Goal: Information Seeking & Learning: Learn about a topic

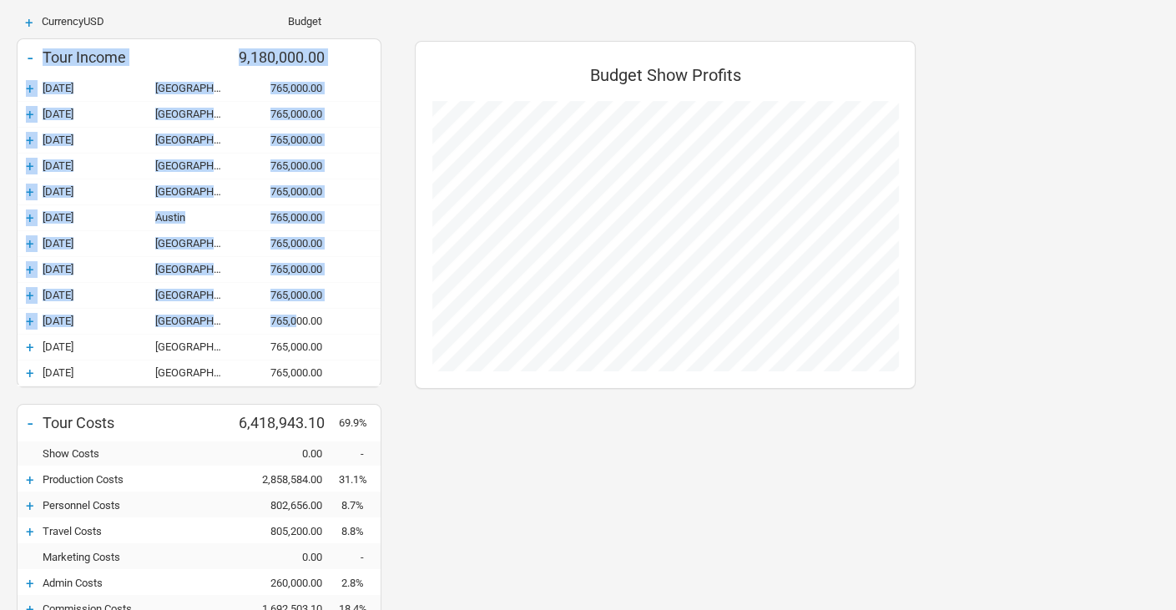
scroll to position [250, 0]
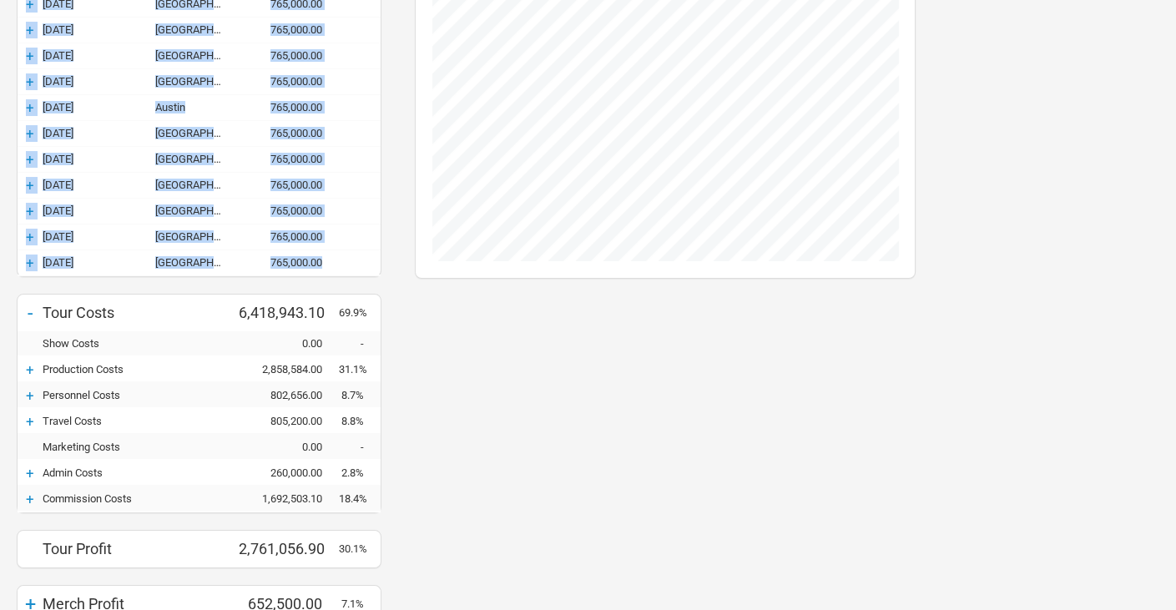
drag, startPoint x: 43, startPoint y: 109, endPoint x: 325, endPoint y: 254, distance: 316.8
click at [325, 254] on div "- Tour Income 9,180,000.00 + 27-Oct-25 Brooklyn 765,000.00 + 28-Oct-25 Brooklyn…" at bounding box center [199, 105] width 363 height 341
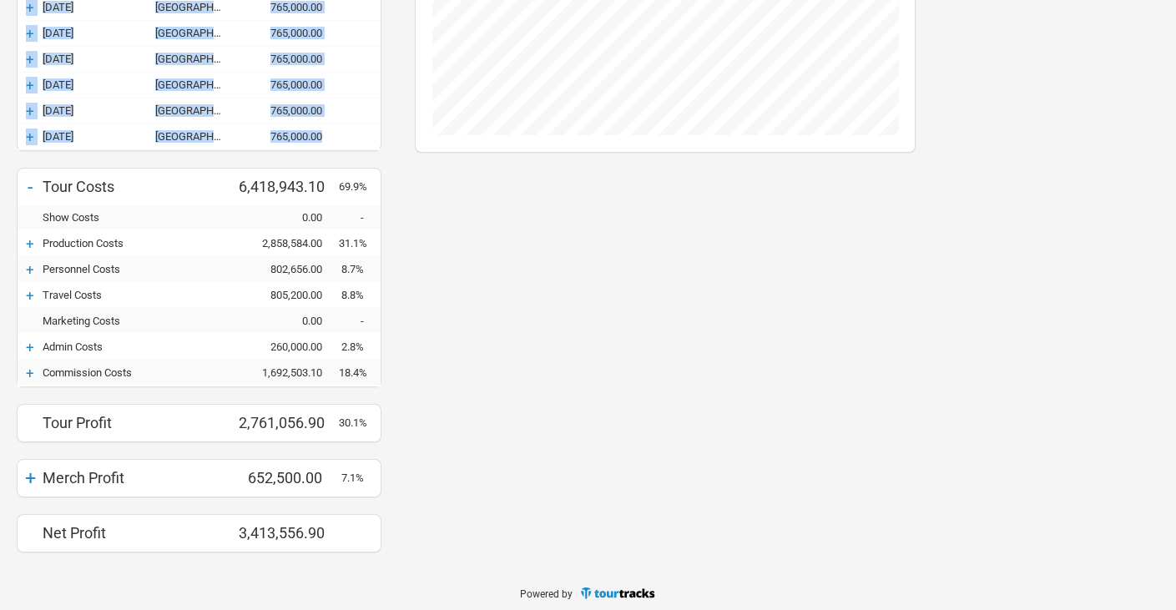
copy div "Tour Income 9,180,000.00 + 27-Oct-25 Brooklyn 765,000.00 + 28-Oct-25 Brooklyn 7…"
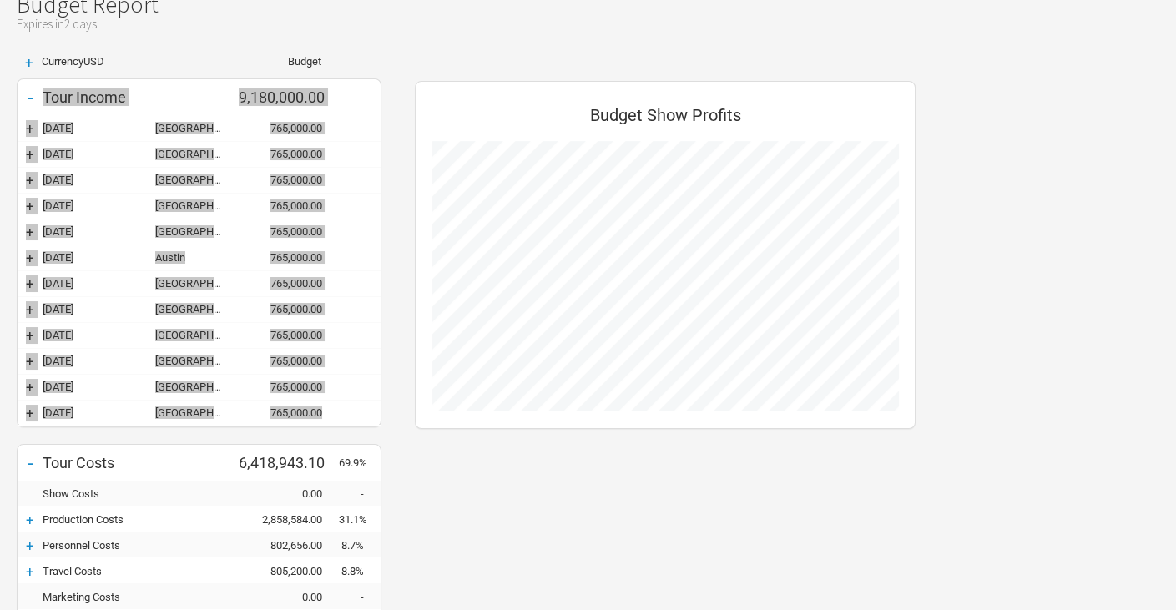
scroll to position [43, 0]
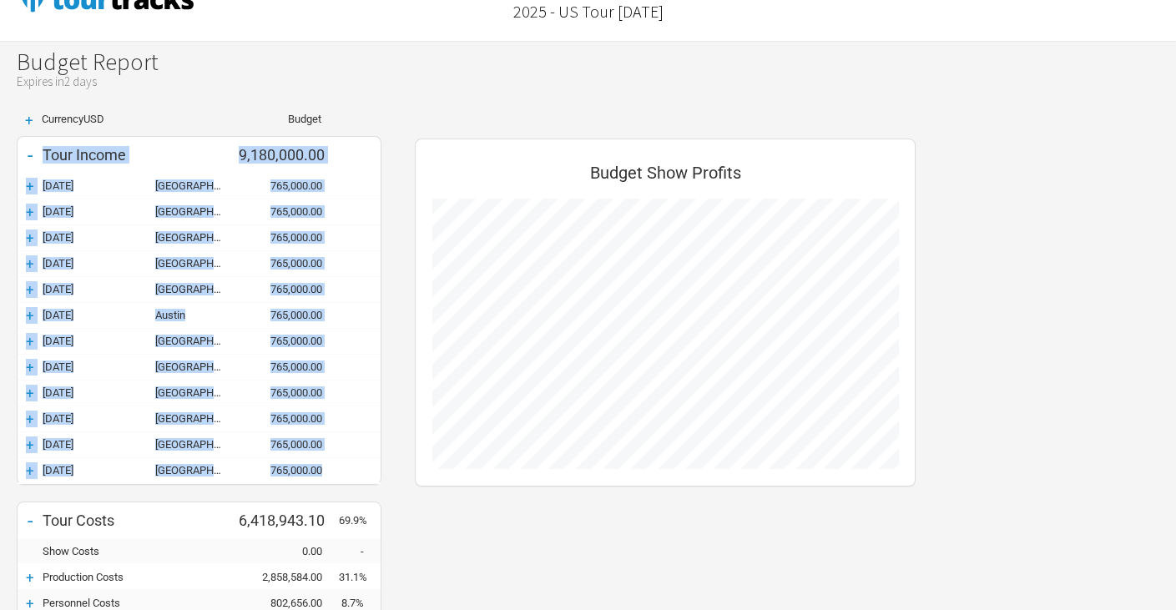
drag, startPoint x: 93, startPoint y: 191, endPoint x: 68, endPoint y: 186, distance: 25.5
click at [93, 191] on div "27-Oct-25" at bounding box center [99, 185] width 113 height 13
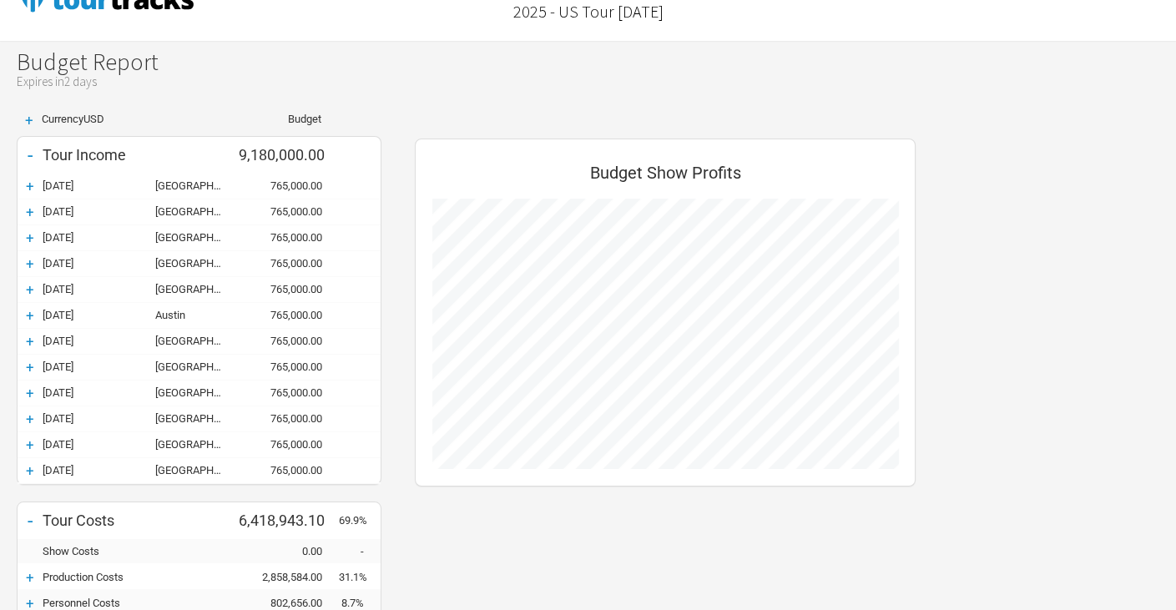
click at [28, 184] on div "+" at bounding box center [30, 186] width 25 height 17
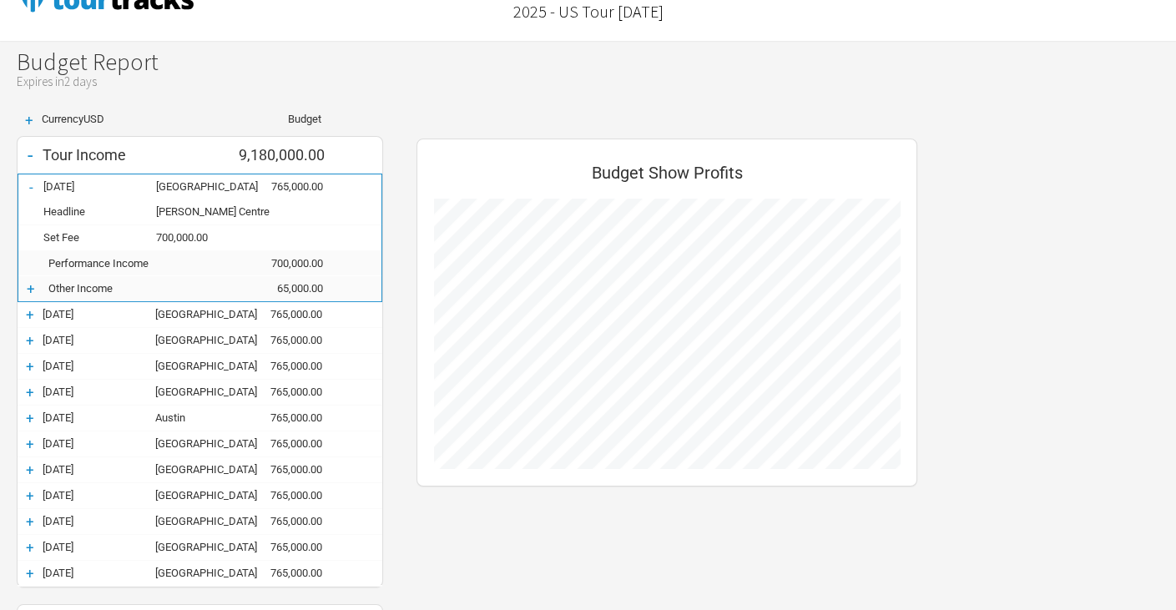
click at [28, 182] on div "-" at bounding box center [30, 187] width 25 height 17
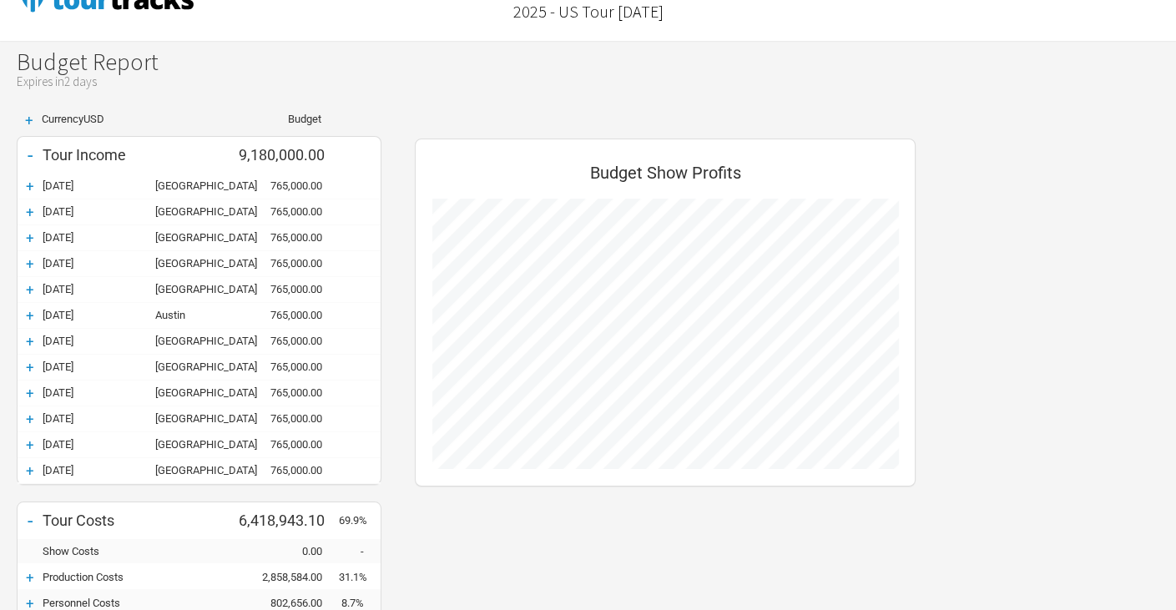
click at [110, 179] on div "27-Oct-25" at bounding box center [99, 185] width 113 height 13
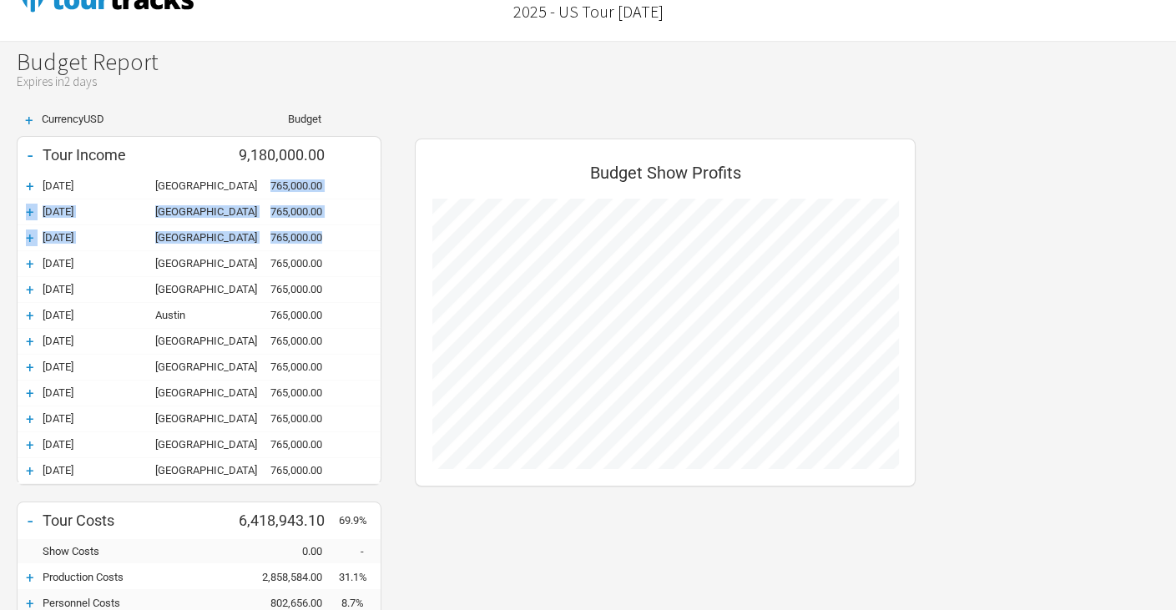
drag, startPoint x: 268, startPoint y: 182, endPoint x: 329, endPoint y: 234, distance: 80.5
click at [329, 234] on div "+ 27-Oct-25 Brooklyn 765,000.00 + 28-Oct-25 Brooklyn 765,000.00 + 31-Oct-25 Bro…" at bounding box center [199, 329] width 363 height 310
click at [148, 199] on div "+ 28-Oct-25 Brooklyn 765,000.00" at bounding box center [199, 211] width 363 height 25
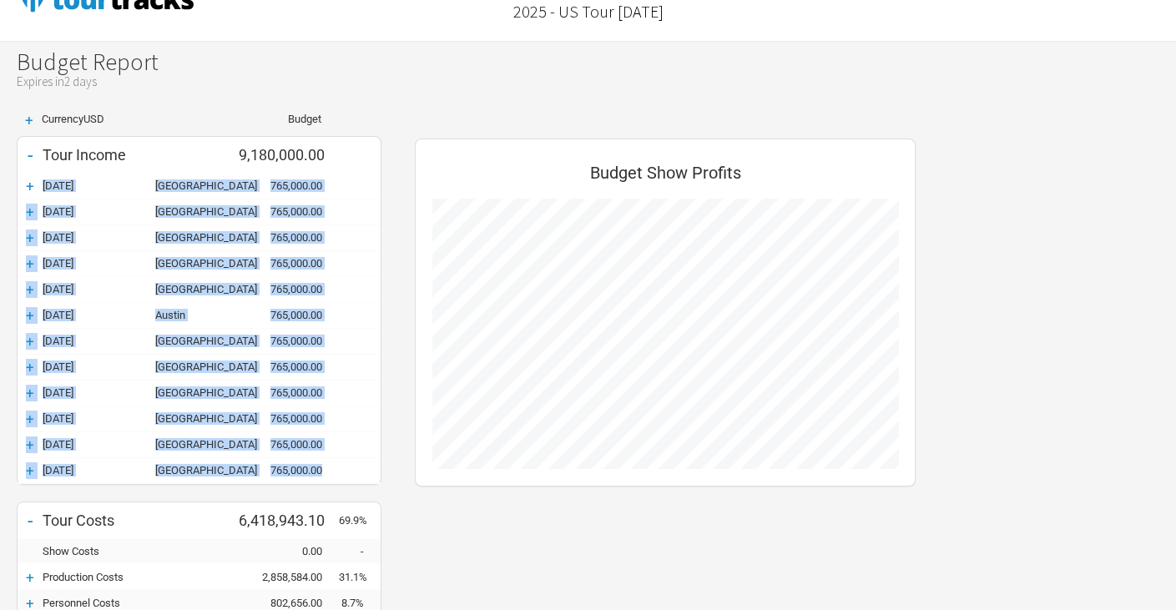
drag, startPoint x: 40, startPoint y: 181, endPoint x: 336, endPoint y: 475, distance: 417.1
click at [336, 475] on div "+ 27-Oct-25 Brooklyn 765,000.00 + 28-Oct-25 Brooklyn 765,000.00 + 31-Oct-25 Bro…" at bounding box center [199, 329] width 363 height 310
copy div "27-Oct-25 Brooklyn 765,000.00 + 28-Oct-25 Brooklyn 765,000.00 + 31-Oct-25 Brook…"
click at [34, 188] on div "+" at bounding box center [30, 186] width 25 height 17
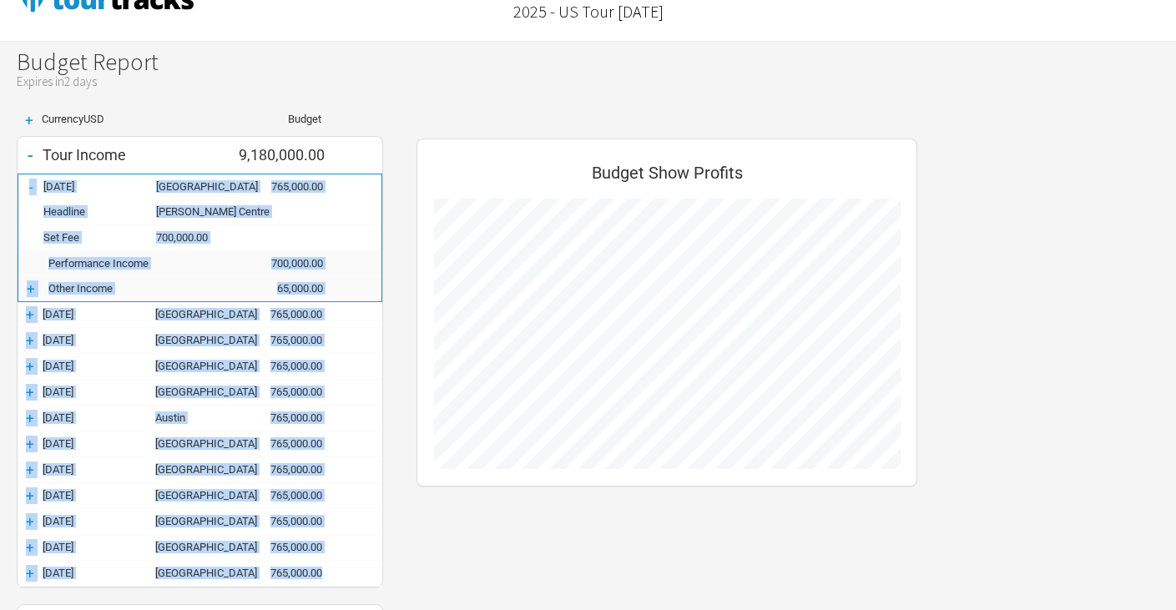
click at [229, 269] on div "Performance Income 700,000.00" at bounding box center [199, 263] width 363 height 25
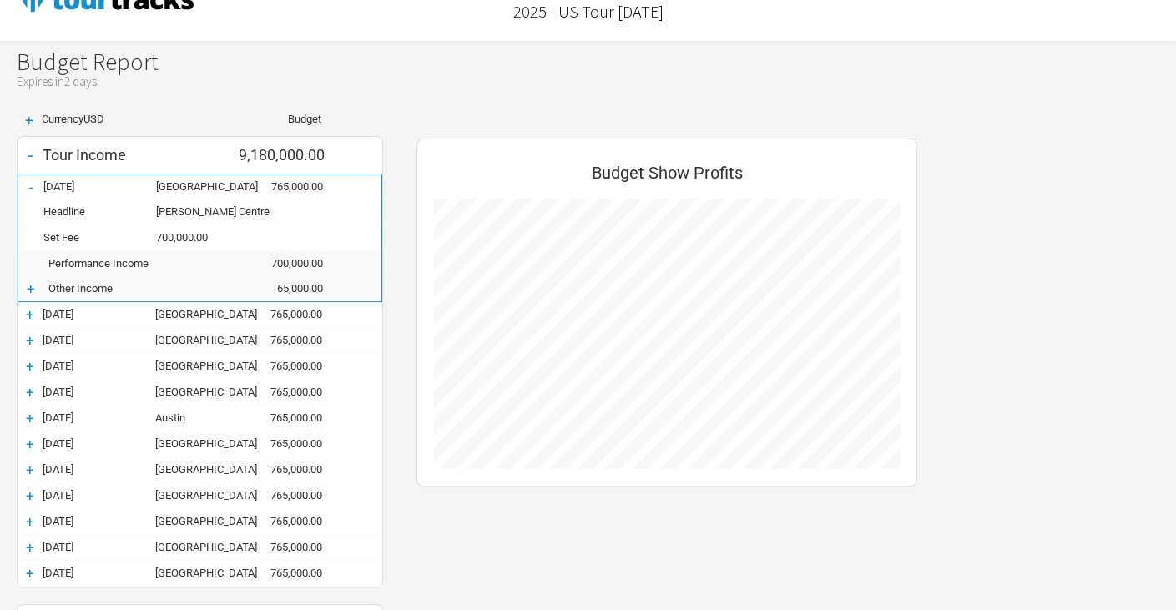
click at [33, 292] on div "+" at bounding box center [30, 288] width 25 height 17
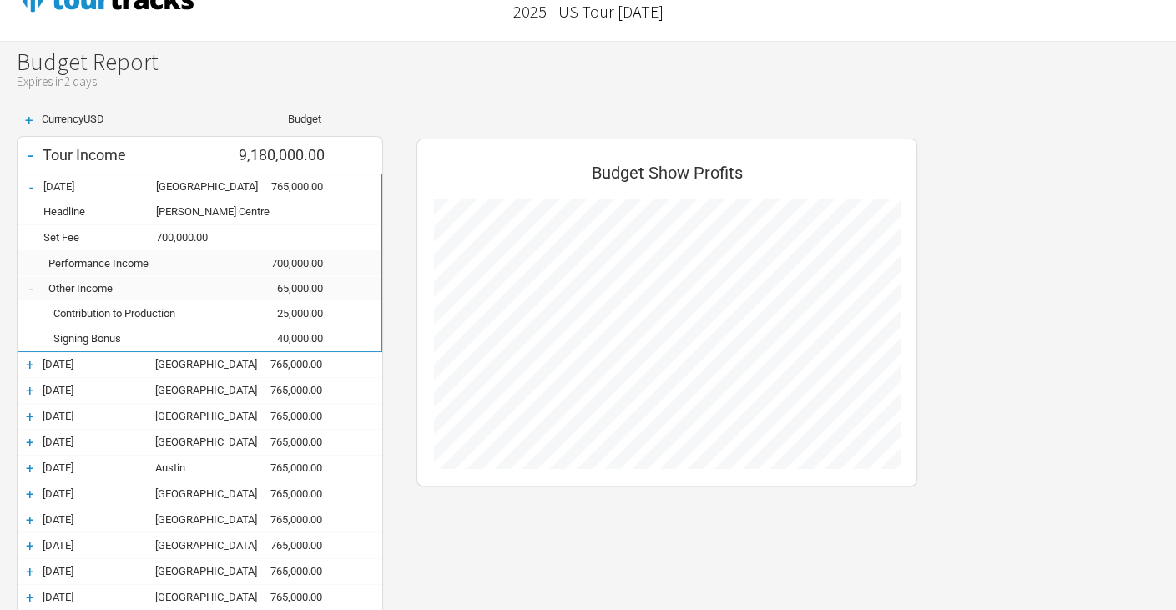
click at [31, 360] on div "+" at bounding box center [30, 364] width 25 height 17
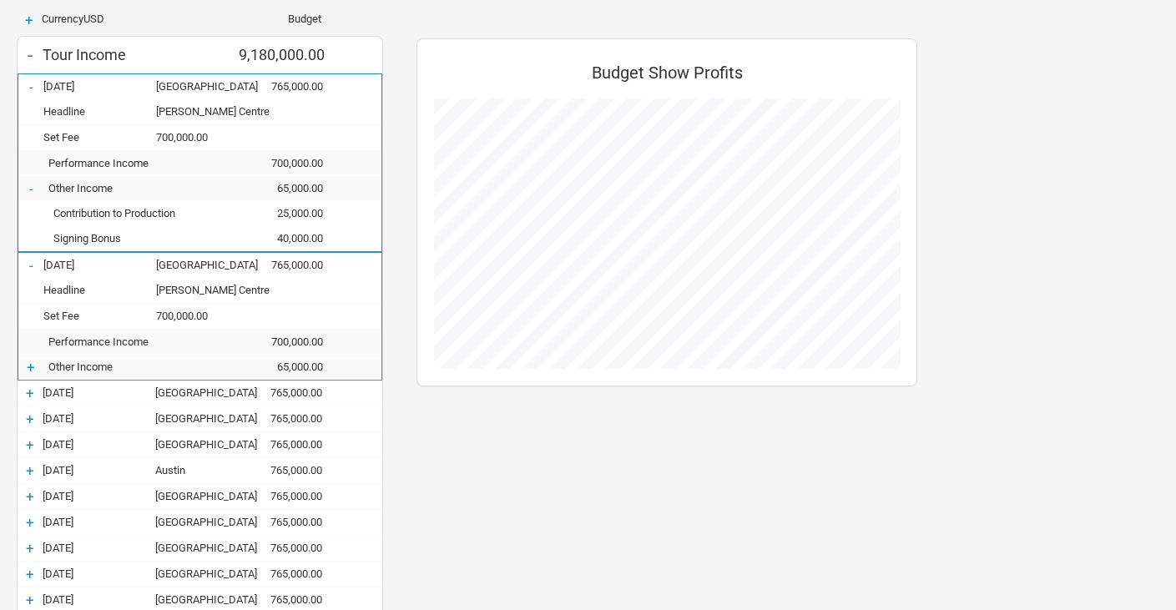
scroll to position [209, 0]
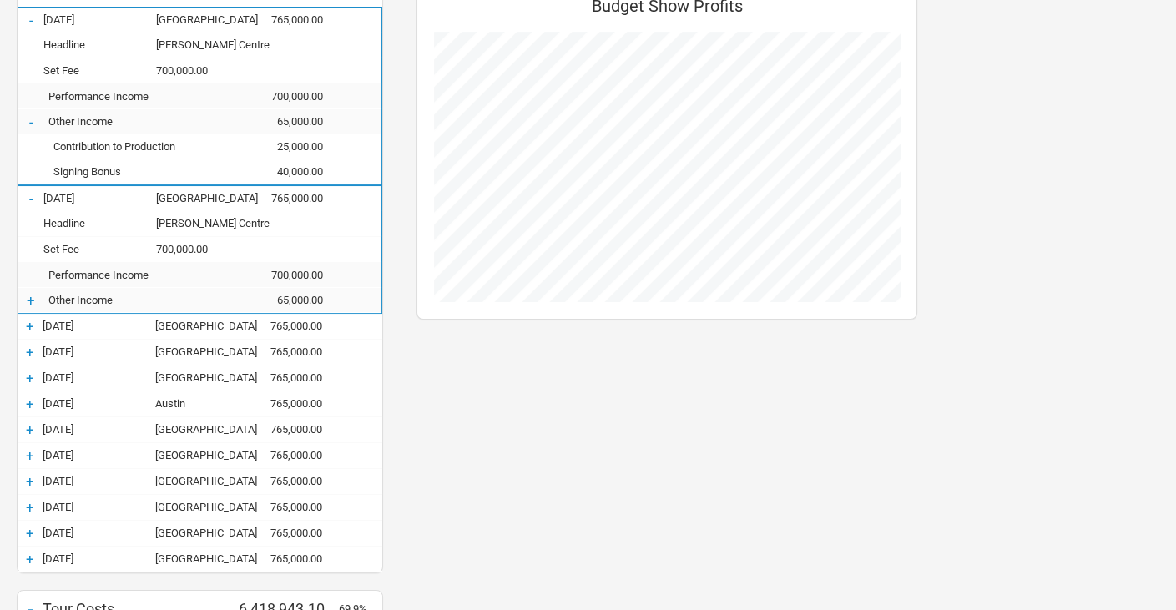
click at [27, 323] on div "+" at bounding box center [30, 326] width 25 height 17
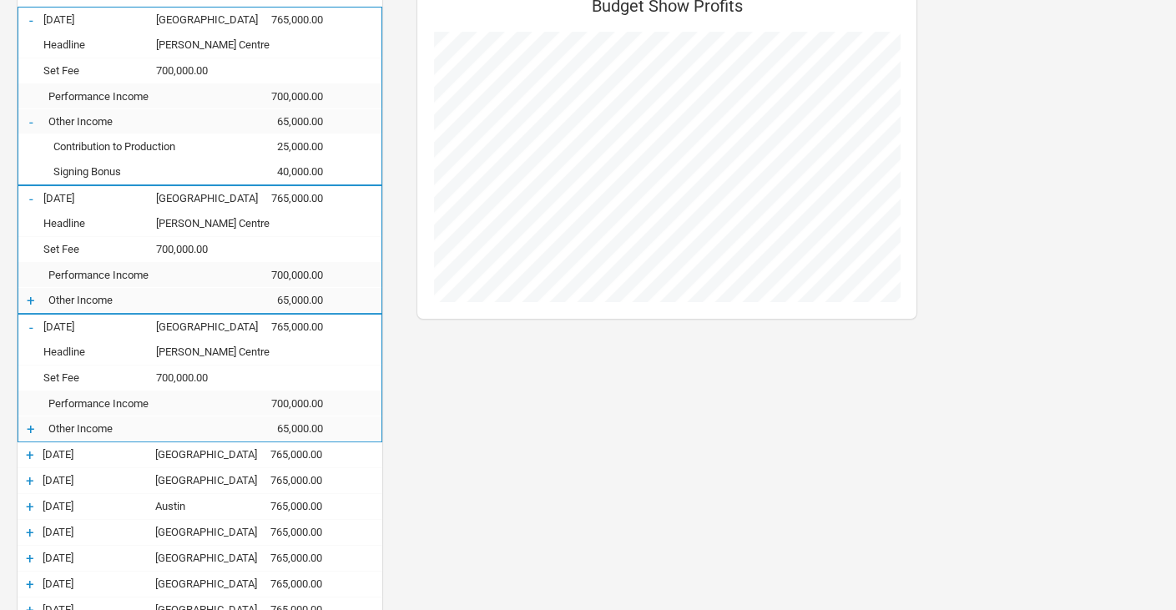
scroll to position [1121, 534]
click at [31, 428] on div "+" at bounding box center [30, 429] width 25 height 17
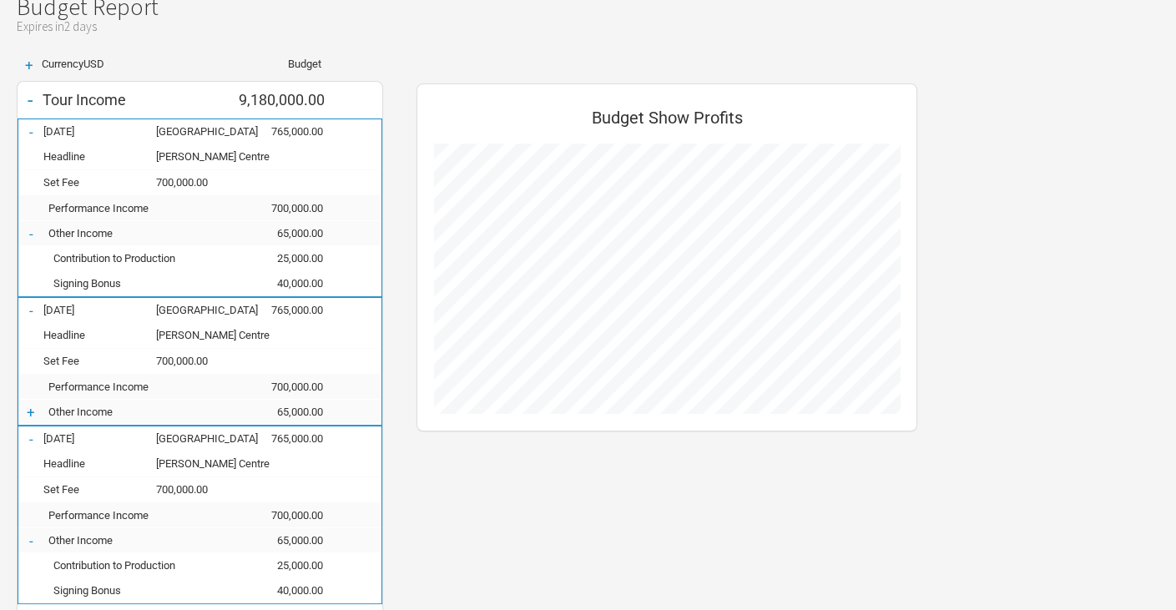
scroll to position [0, 0]
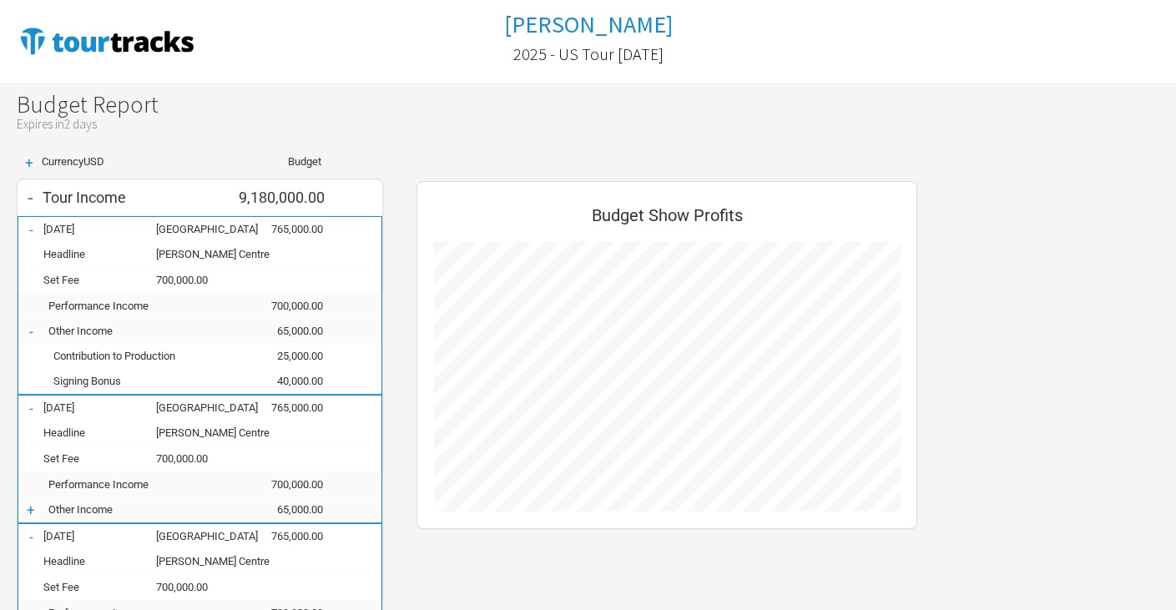
click at [25, 194] on div "-" at bounding box center [30, 197] width 25 height 23
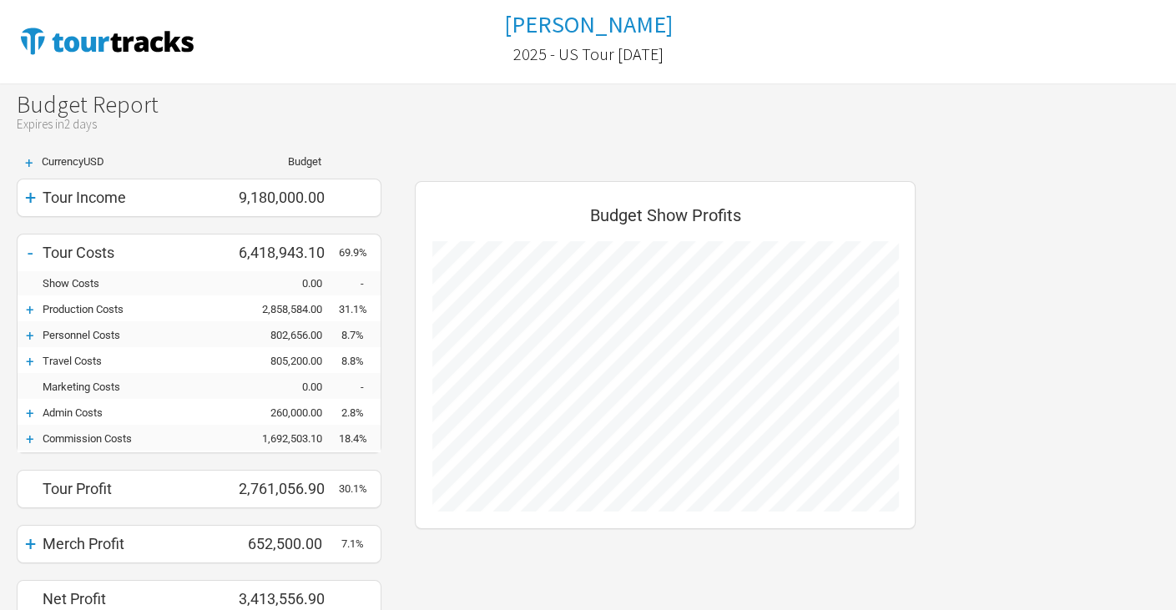
click at [28, 201] on div "+" at bounding box center [30, 197] width 25 height 23
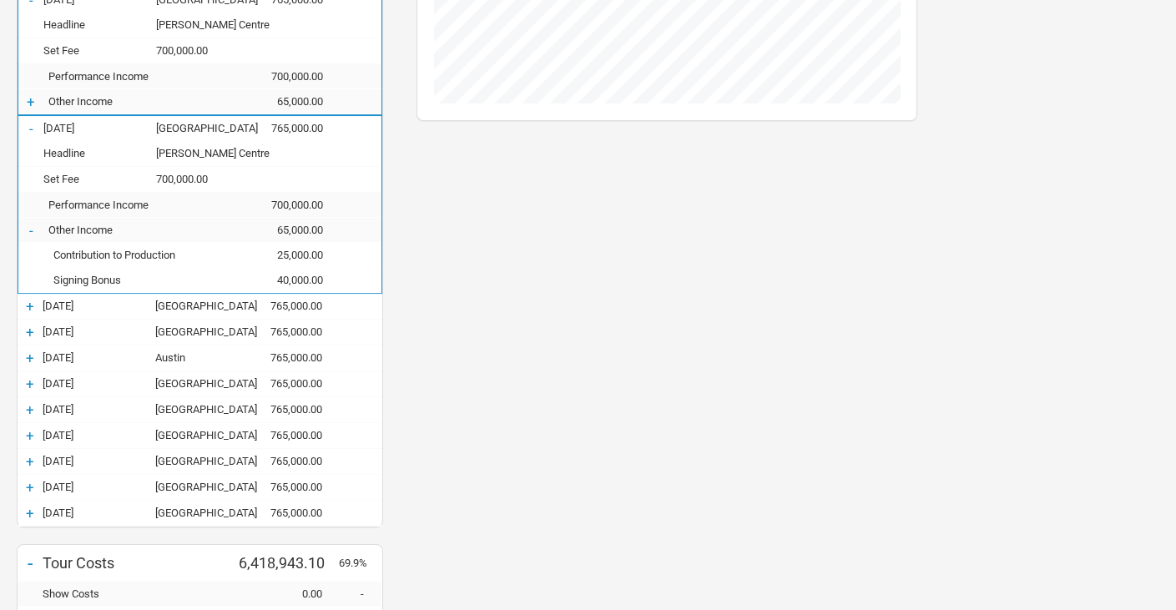
scroll to position [501, 0]
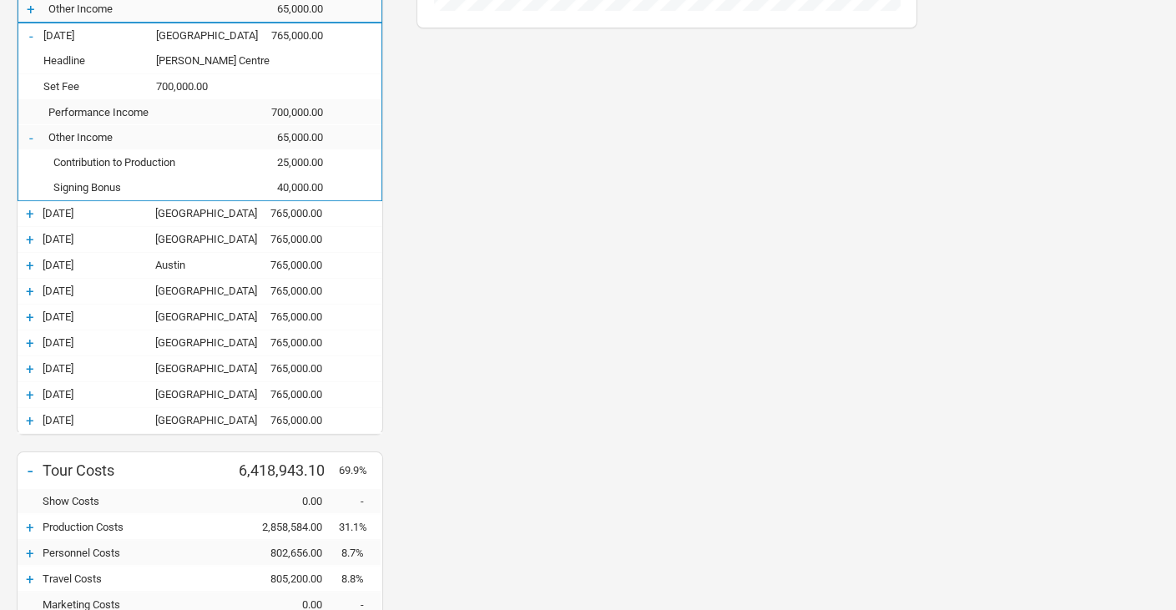
drag, startPoint x: 362, startPoint y: 297, endPoint x: 365, endPoint y: 338, distance: 41.0
click at [362, 297] on div "+ 09-Nov-25 San Diego 765,000.00" at bounding box center [200, 291] width 365 height 25
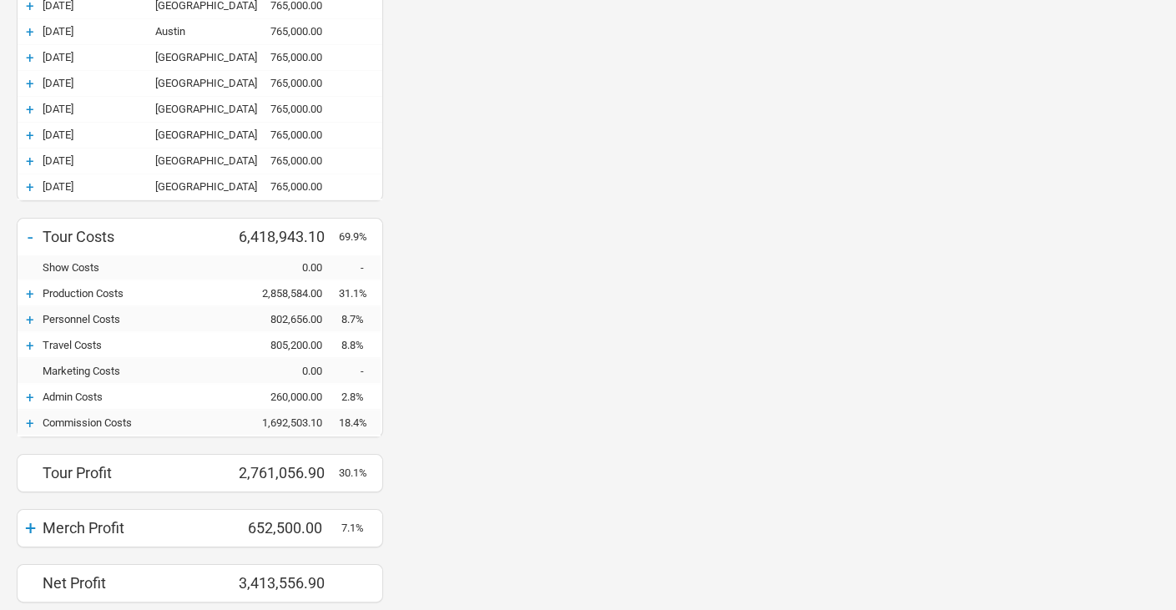
scroll to position [783, 0]
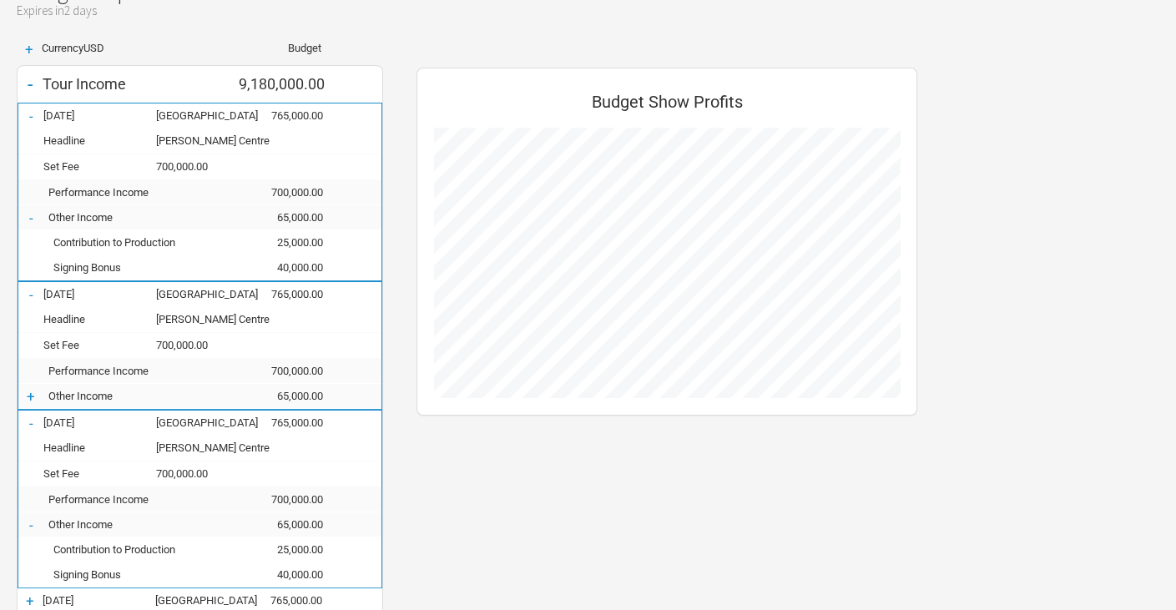
scroll to position [0, 0]
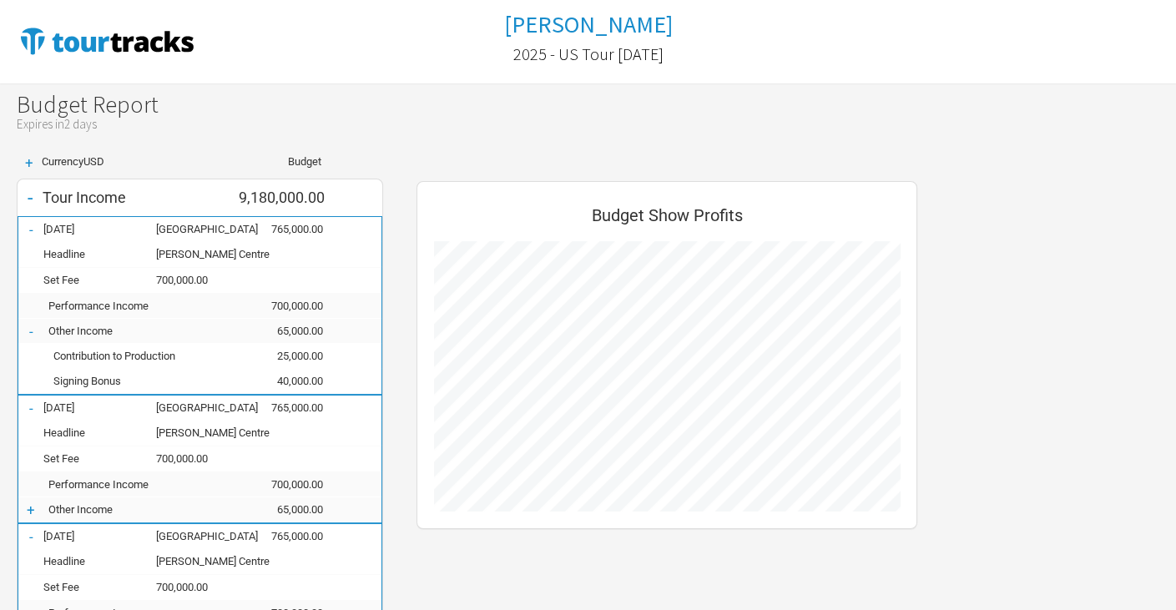
click at [31, 161] on div "+" at bounding box center [29, 163] width 25 height 14
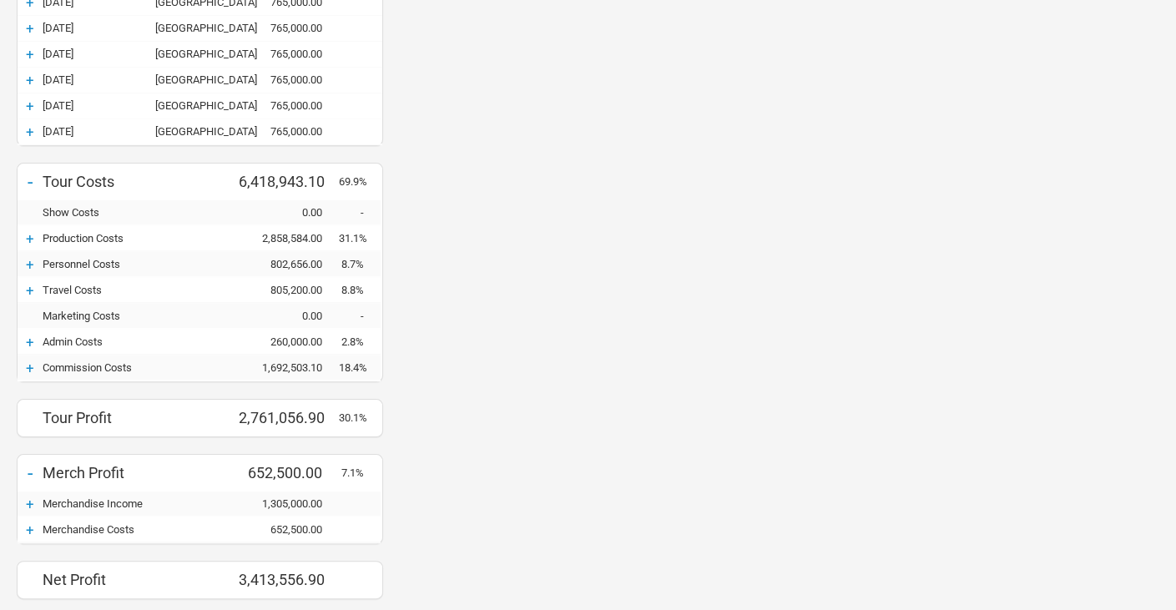
scroll to position [834, 0]
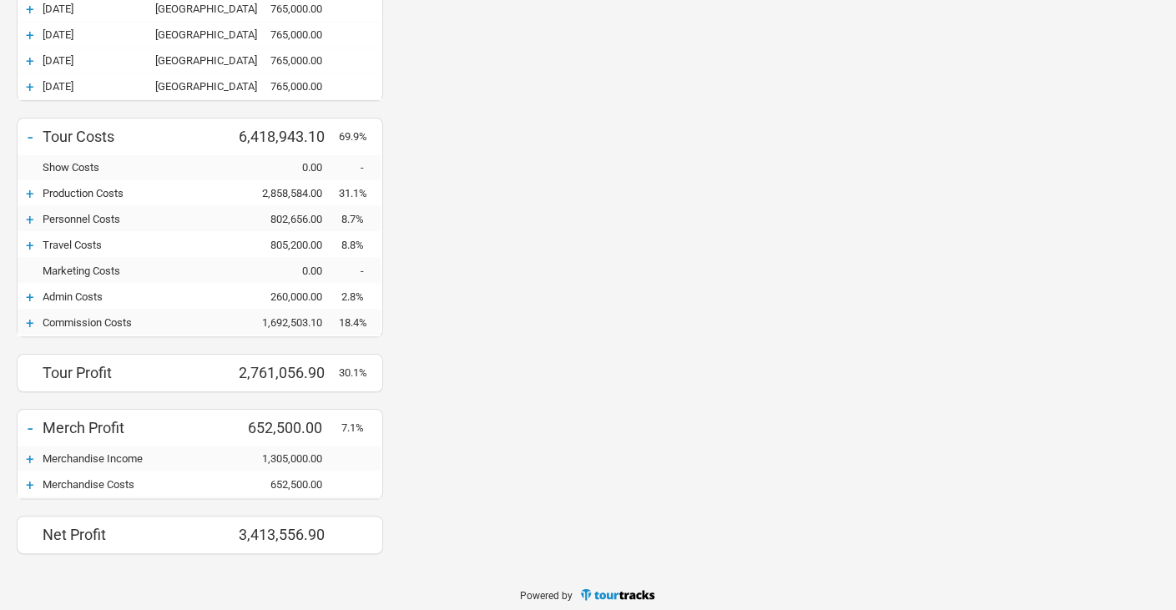
click at [38, 456] on div "+" at bounding box center [30, 459] width 25 height 17
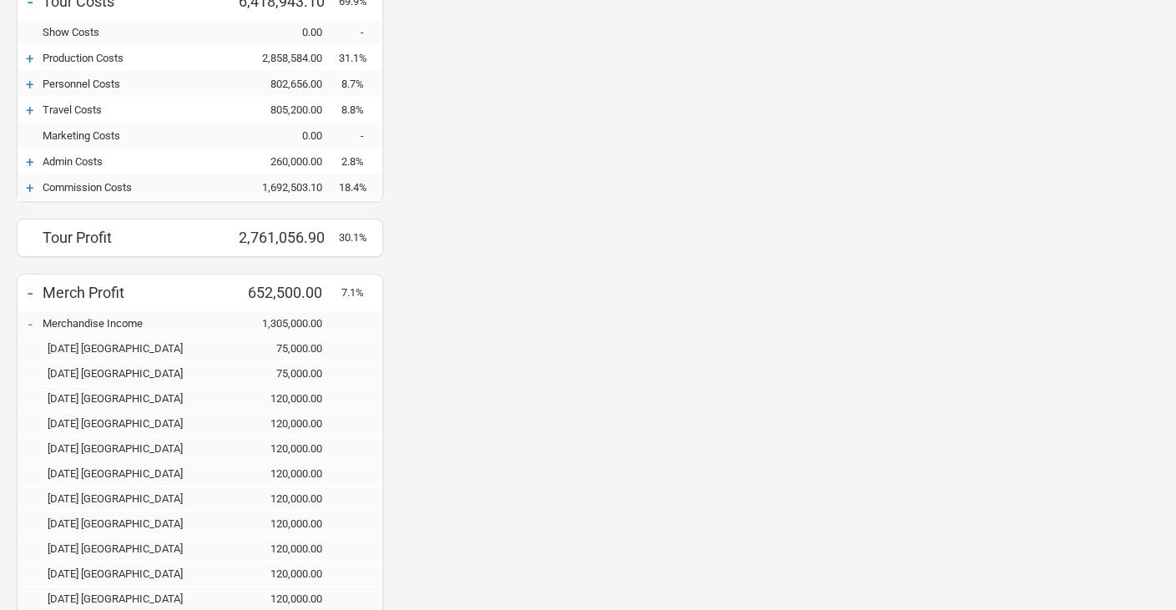
scroll to position [1135, 0]
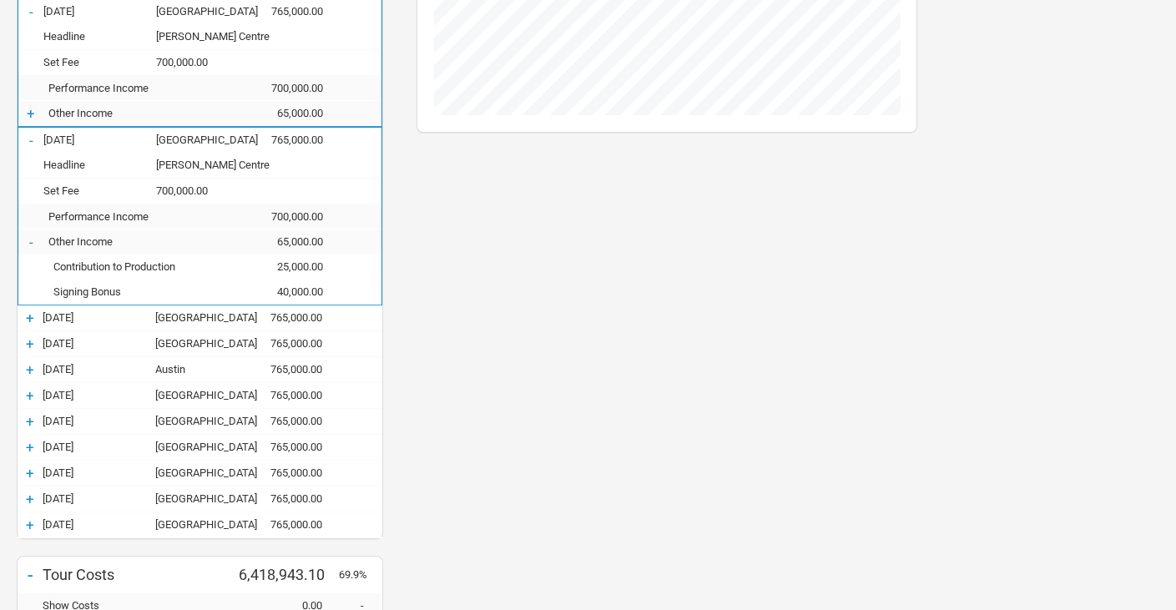
scroll to position [300, 0]
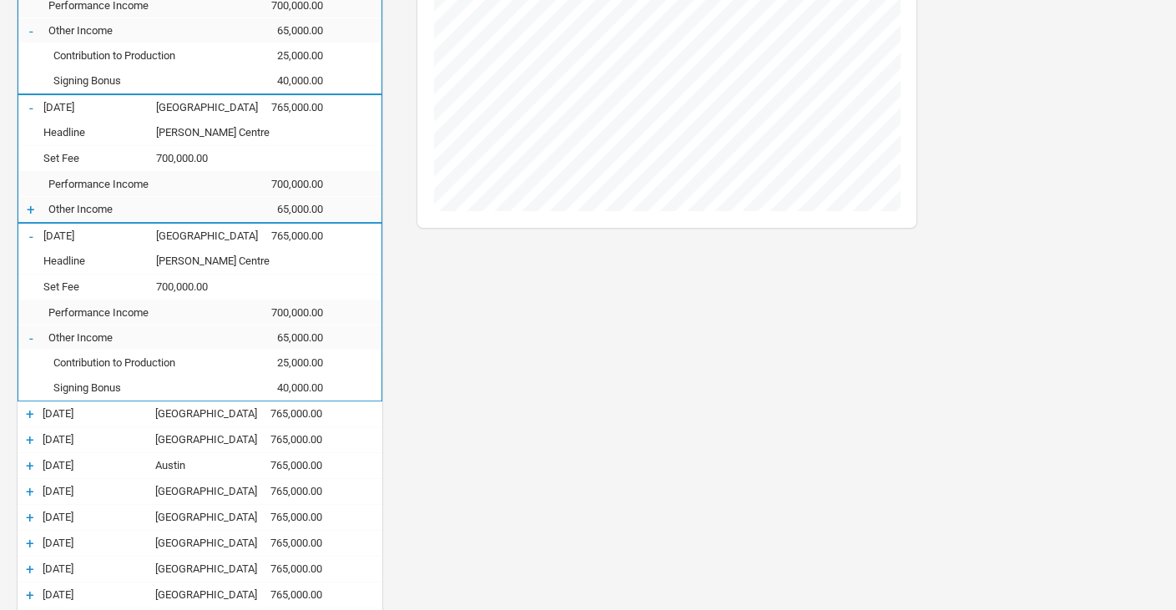
click at [33, 206] on div "+" at bounding box center [30, 209] width 25 height 17
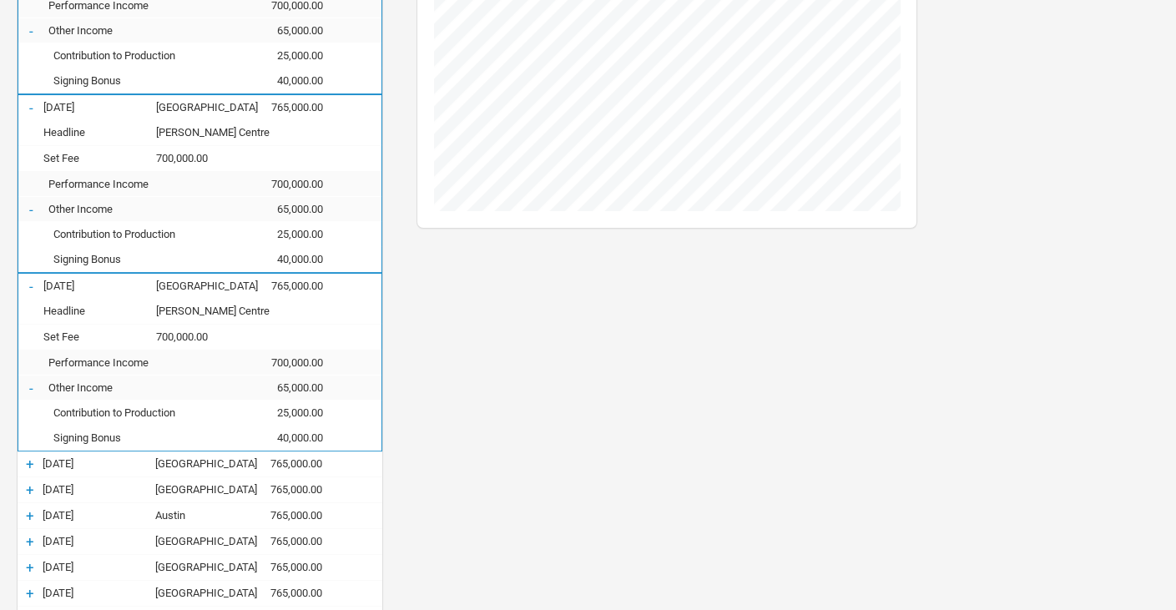
click at [28, 282] on div "-" at bounding box center [30, 286] width 25 height 17
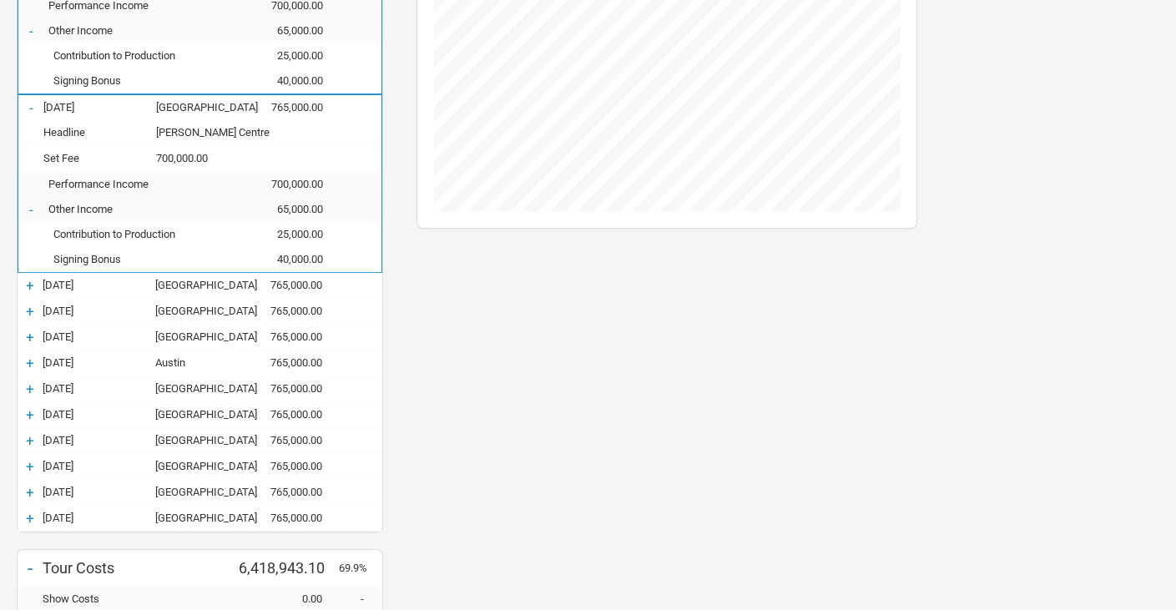
scroll to position [832939, 833828]
click at [33, 211] on div "-" at bounding box center [30, 209] width 25 height 17
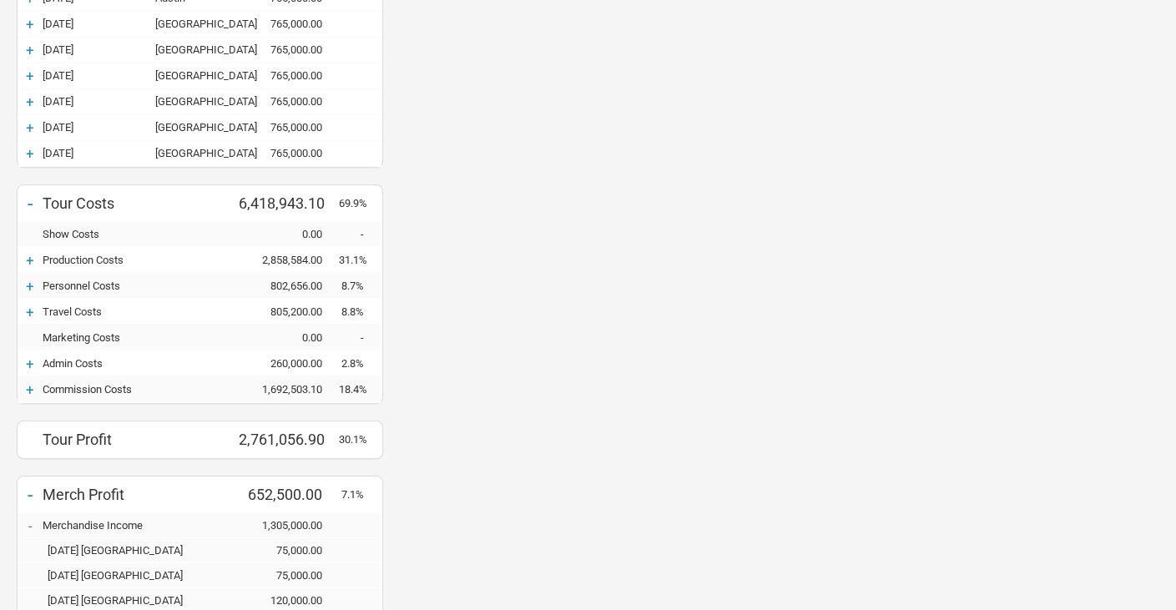
scroll to position [667, 0]
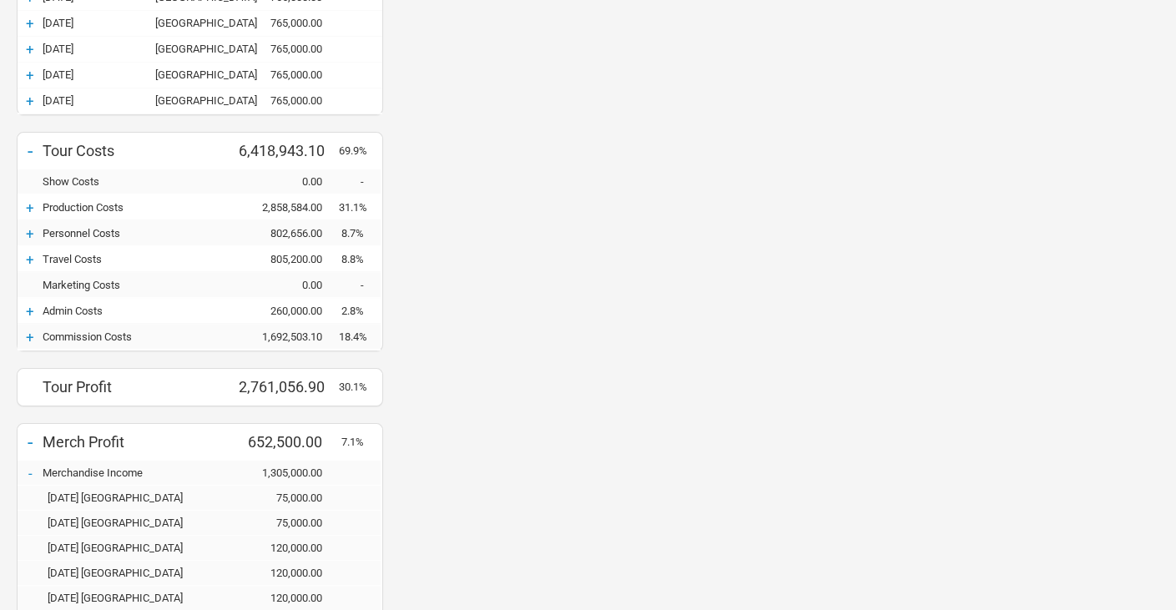
click at [30, 206] on div "+" at bounding box center [30, 207] width 25 height 17
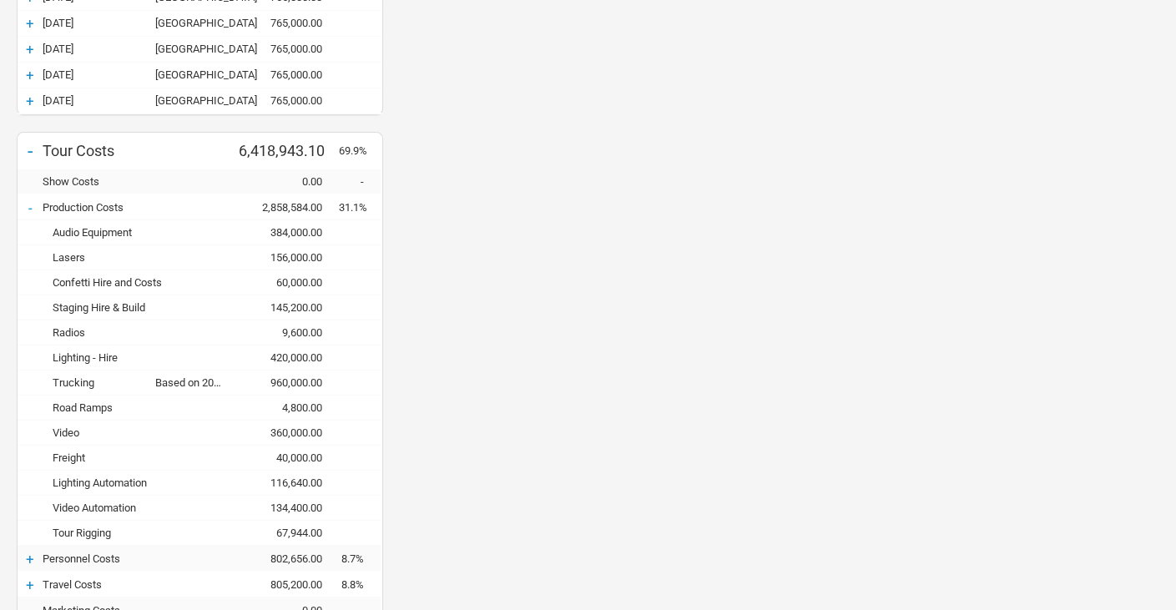
click at [669, 324] on div "Budget Show Profits" at bounding box center [667, 357] width 534 height 1705
click at [31, 203] on div "-" at bounding box center [30, 207] width 25 height 17
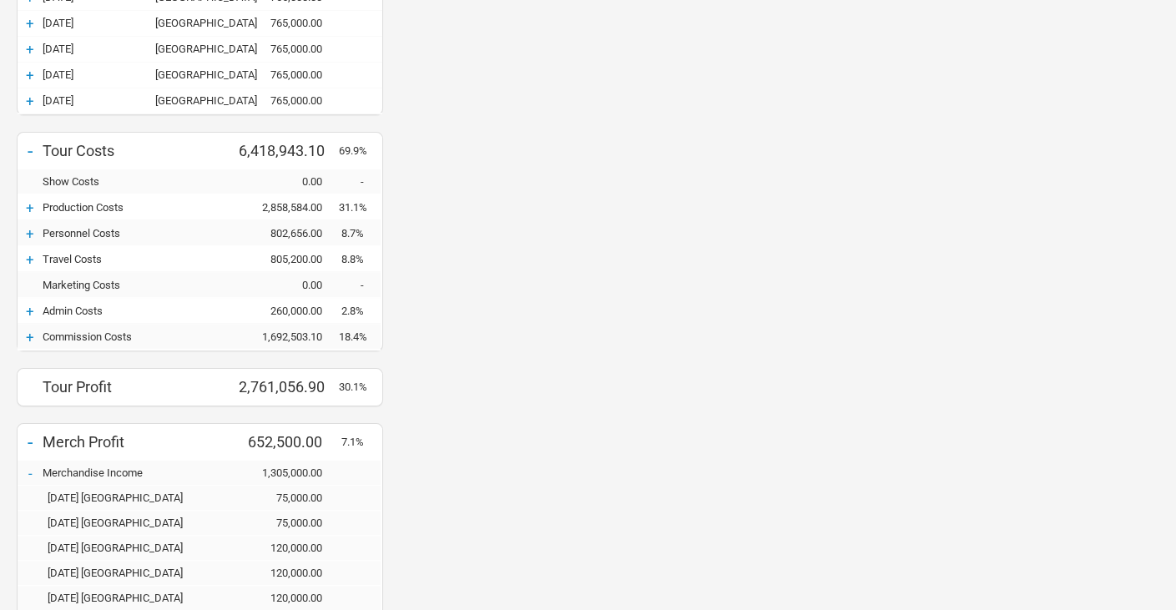
scroll to position [832989, 833828]
click at [30, 254] on div "+" at bounding box center [30, 259] width 25 height 17
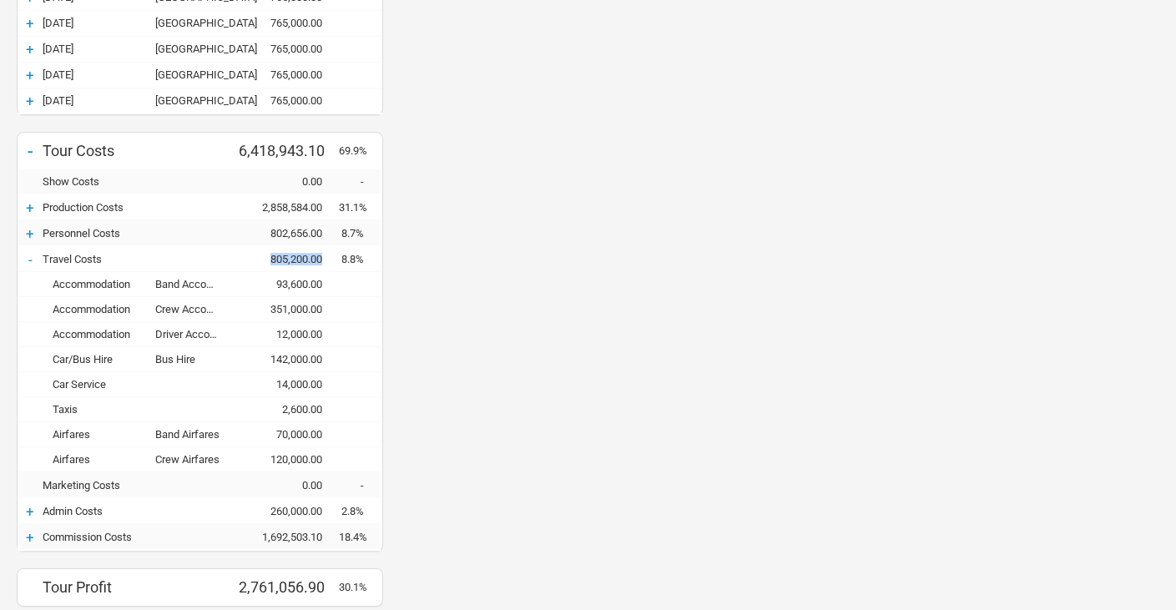
drag, startPoint x: 262, startPoint y: 254, endPoint x: 336, endPoint y: 257, distance: 74.3
click at [336, 257] on div "805,200.00" at bounding box center [289, 259] width 100 height 13
copy div "805,200.00"
click at [31, 251] on div "-" at bounding box center [30, 259] width 25 height 17
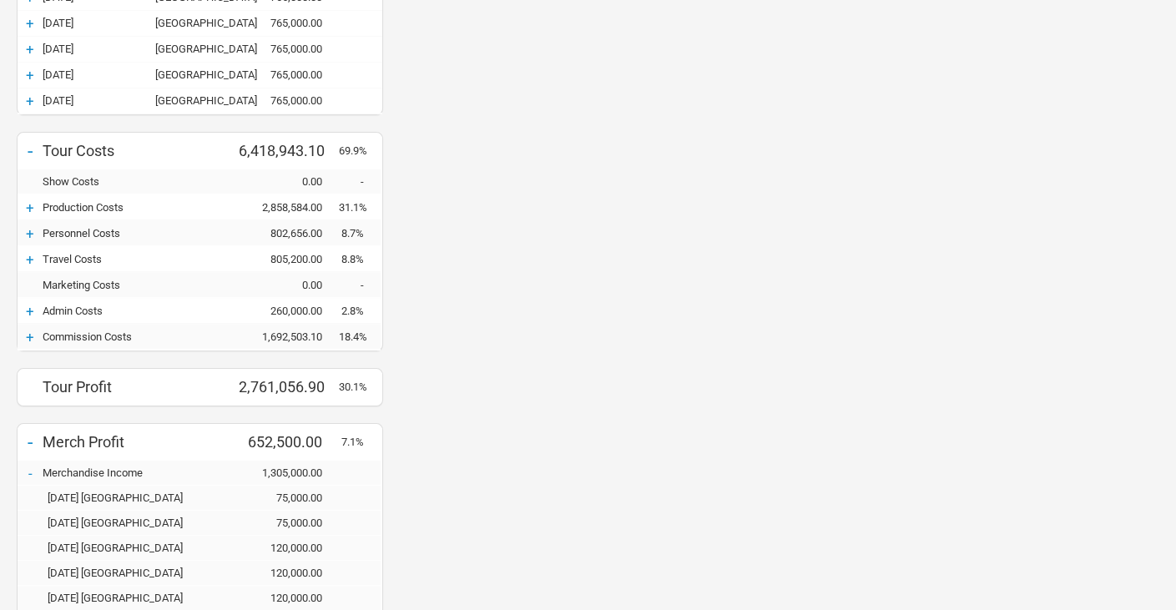
scroll to position [832989, 833828]
click at [31, 230] on div "+" at bounding box center [30, 233] width 25 height 17
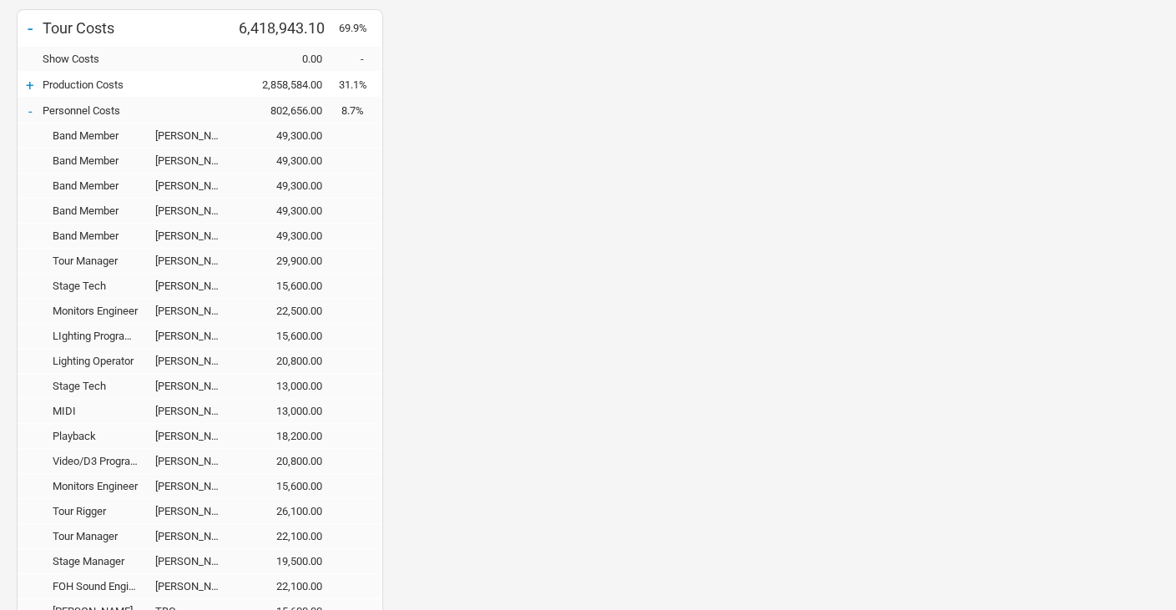
scroll to position [751, 0]
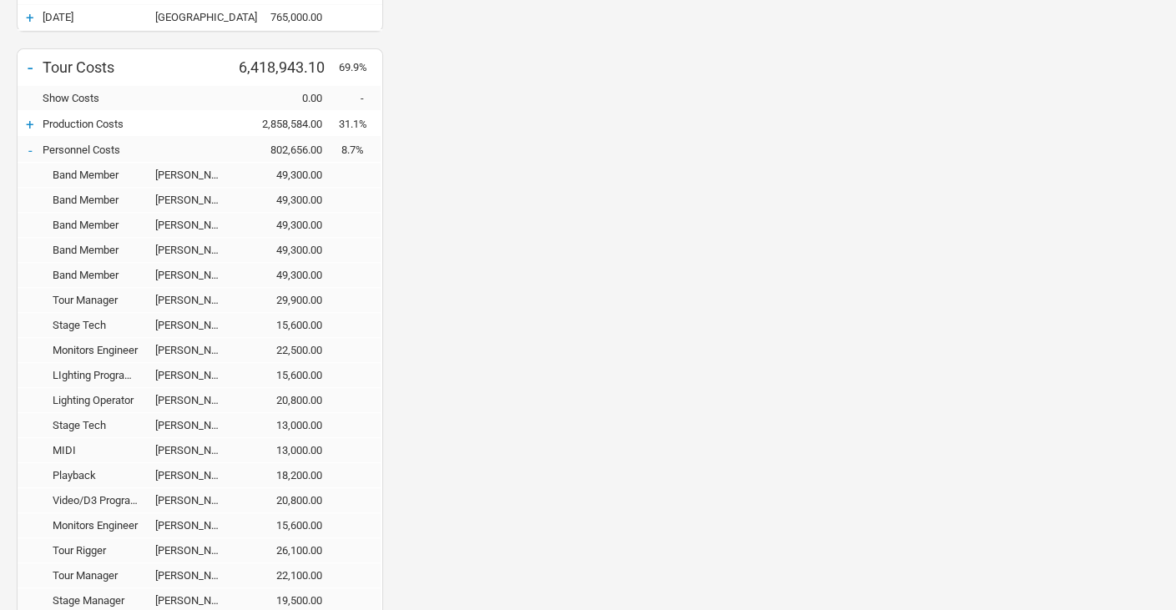
click at [30, 147] on div "-" at bounding box center [30, 150] width 25 height 17
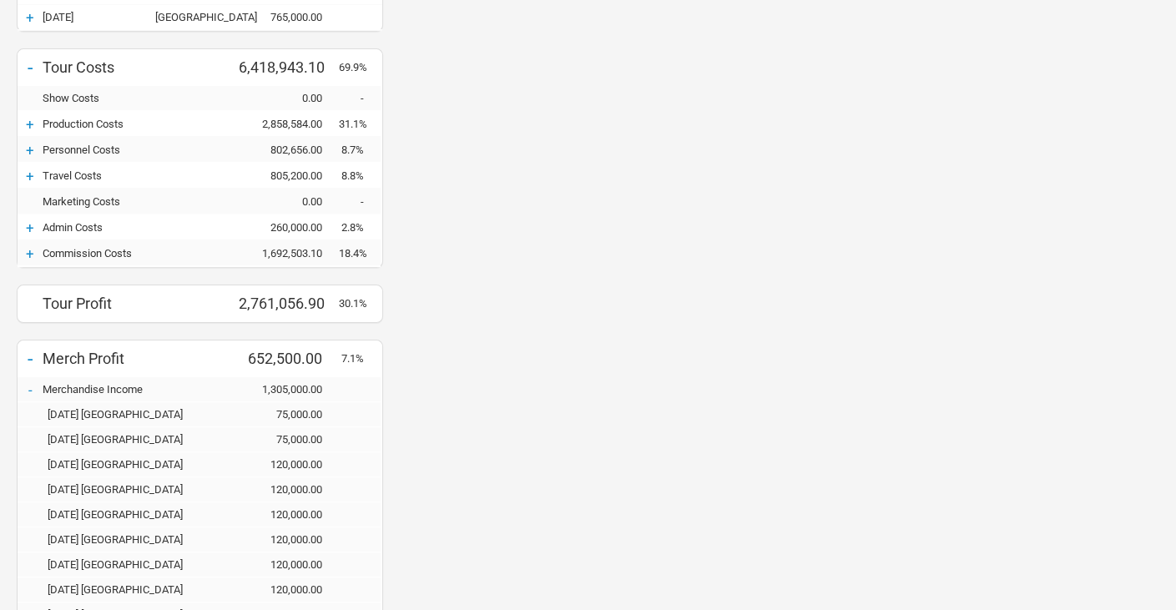
click at [28, 222] on div "+" at bounding box center [30, 227] width 25 height 17
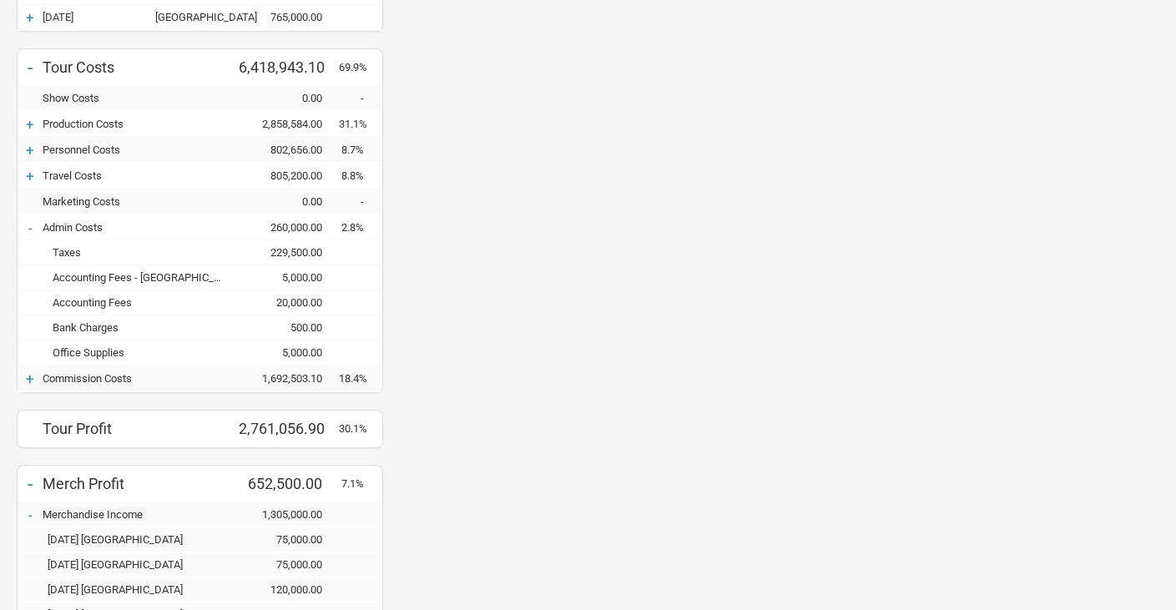
scroll to position [832864, 833828]
click at [28, 221] on div "-" at bounding box center [30, 227] width 25 height 17
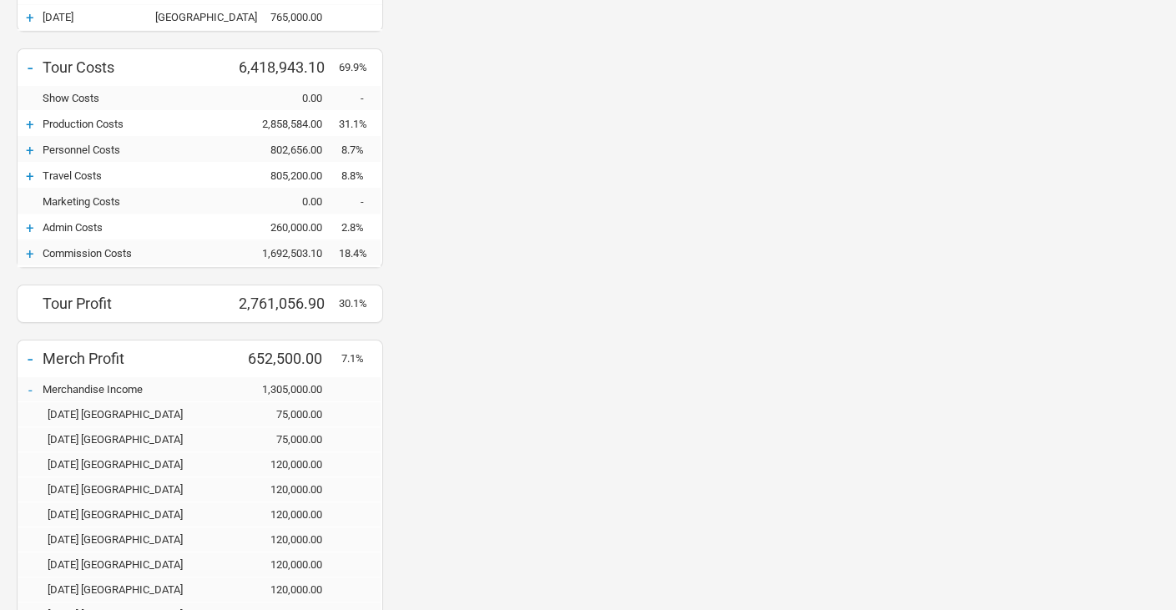
scroll to position [918, 0]
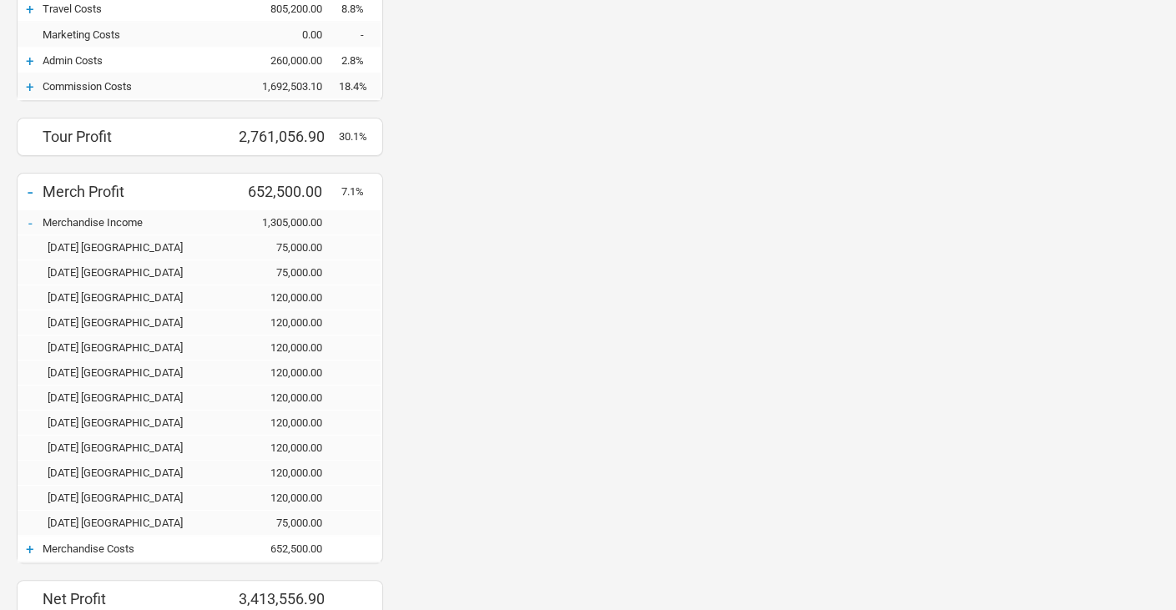
click at [28, 218] on div "-" at bounding box center [30, 222] width 25 height 17
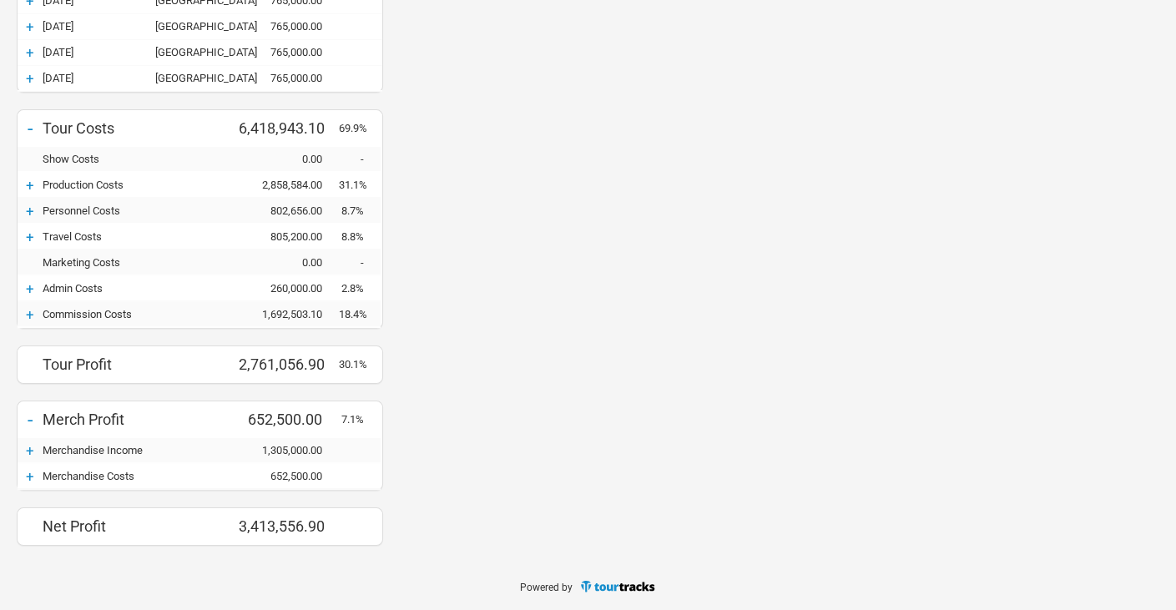
scroll to position [833290, 833828]
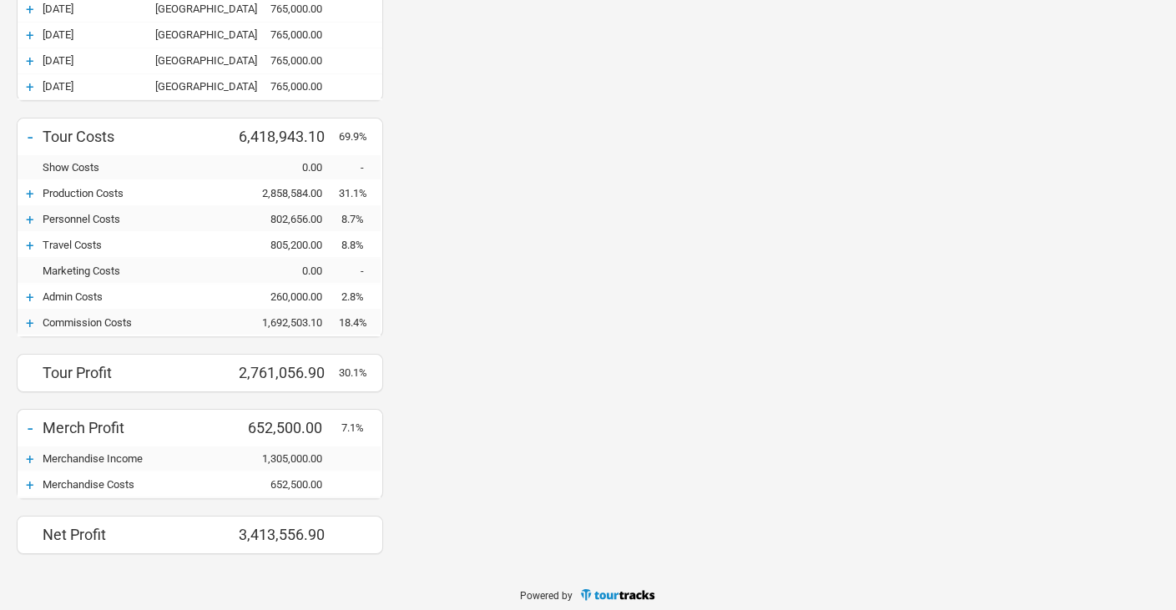
click at [32, 478] on div "+" at bounding box center [30, 484] width 25 height 17
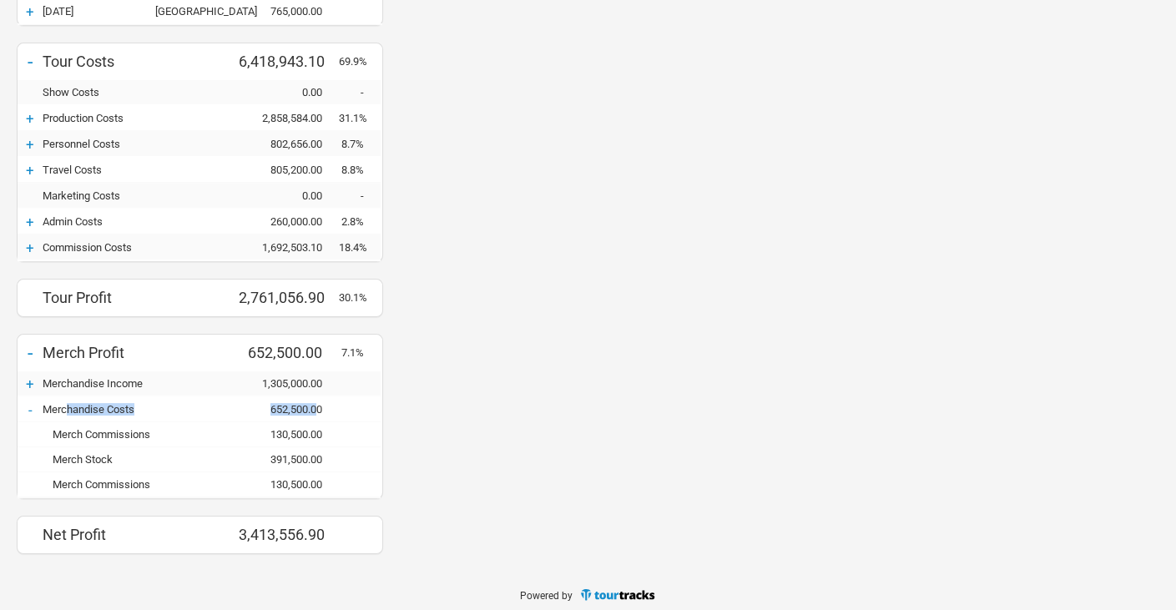
drag, startPoint x: 67, startPoint y: 400, endPoint x: 314, endPoint y: 404, distance: 247.0
click at [314, 404] on div "- Merchandise Costs 652,500.00" at bounding box center [199, 409] width 363 height 25
click at [269, 403] on div "652,500.00" at bounding box center [289, 409] width 100 height 13
drag, startPoint x: 266, startPoint y: 400, endPoint x: 349, endPoint y: 403, distance: 82.6
click at [349, 403] on div "- Merchandise Costs 652,500.00" at bounding box center [199, 409] width 363 height 25
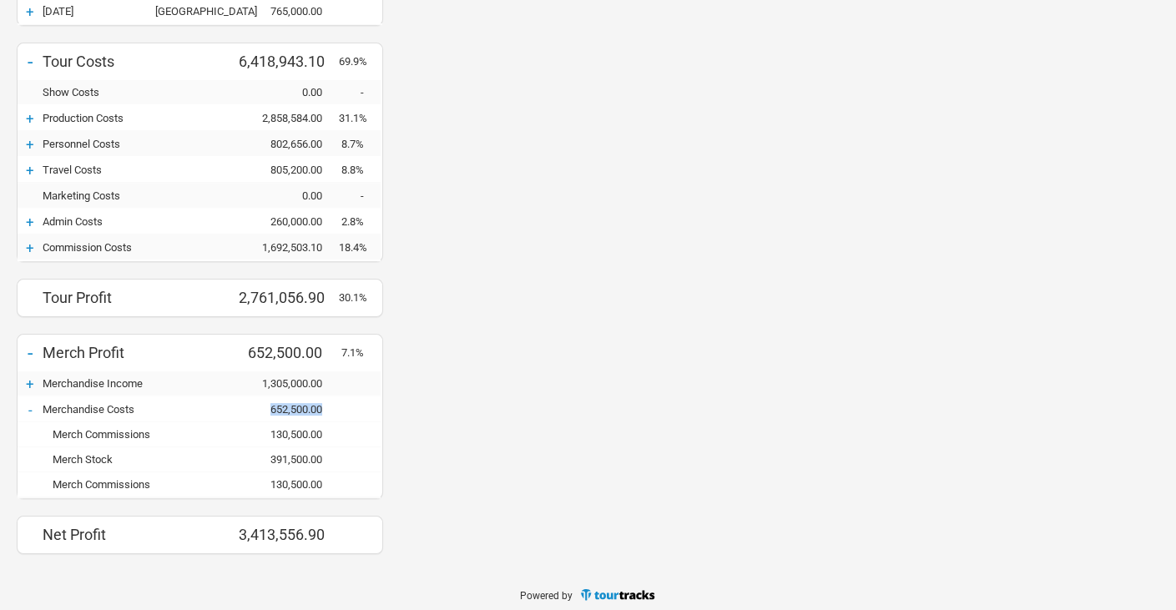
copy div "652,500.00"
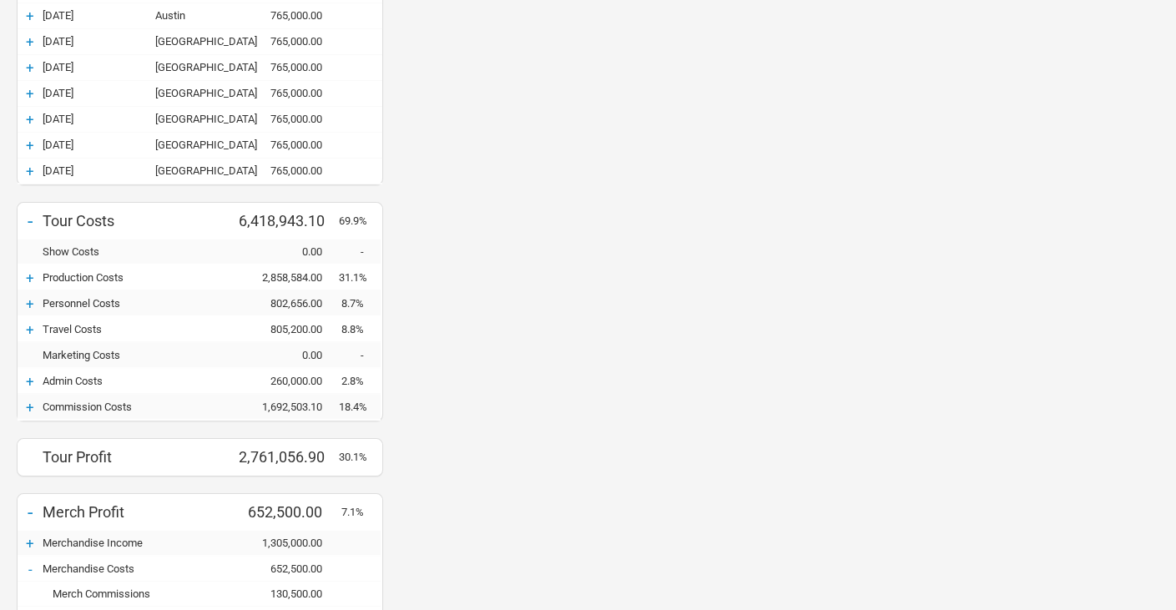
scroll to position [506, 0]
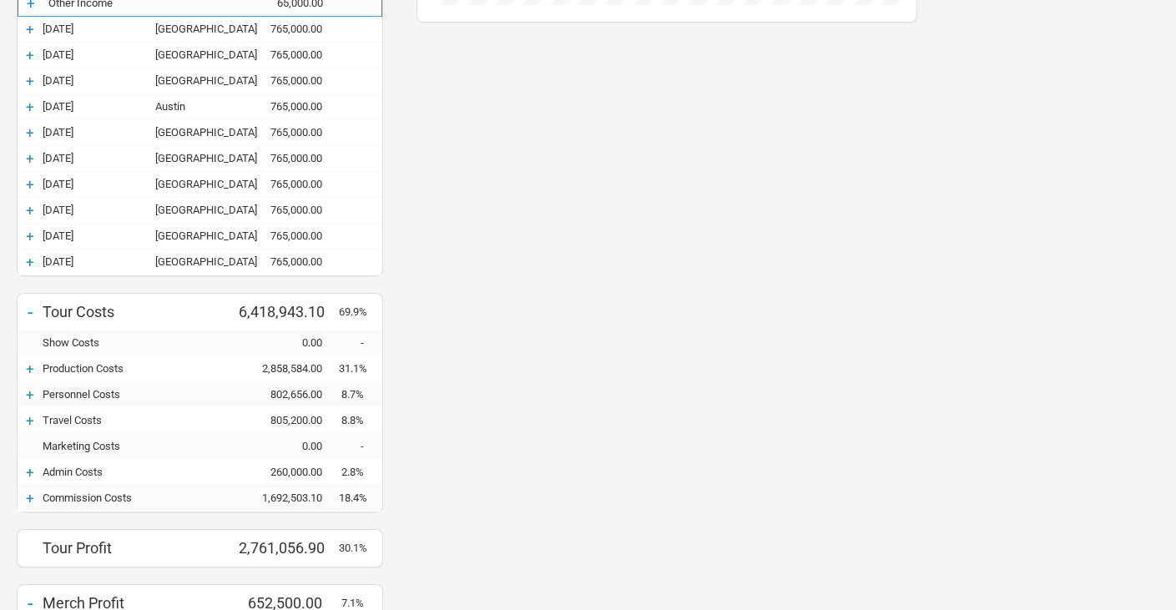
drag, startPoint x: 622, startPoint y: 338, endPoint x: 609, endPoint y: 345, distance: 14.2
click at [622, 338] on div "Budget Show Profits" at bounding box center [667, 243] width 534 height 1155
click at [30, 490] on div "+" at bounding box center [30, 498] width 25 height 17
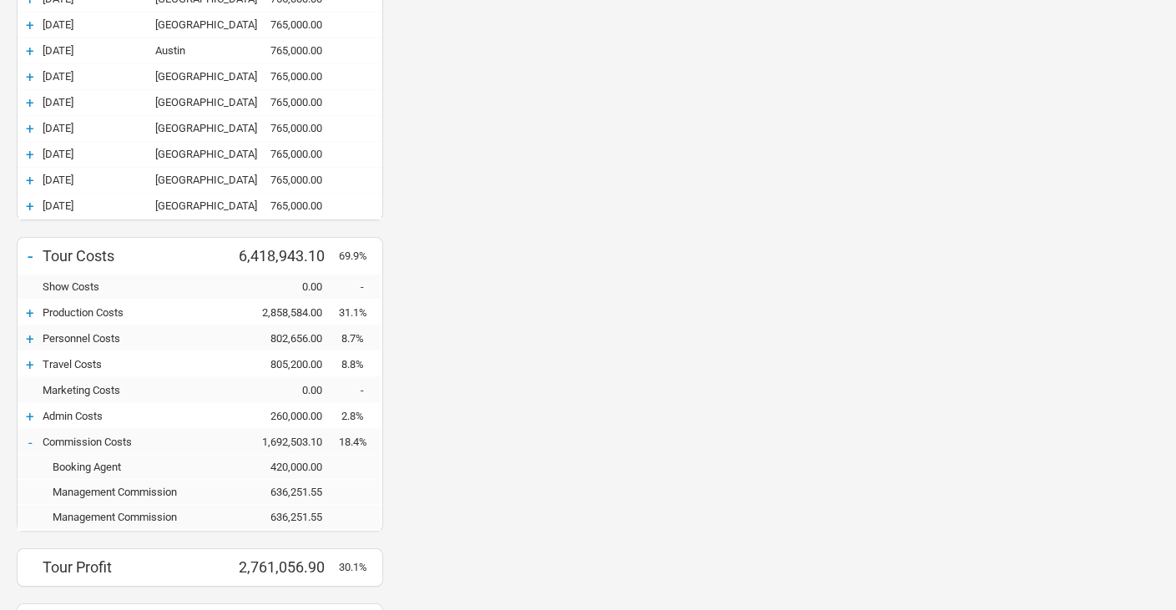
scroll to position [590, 0]
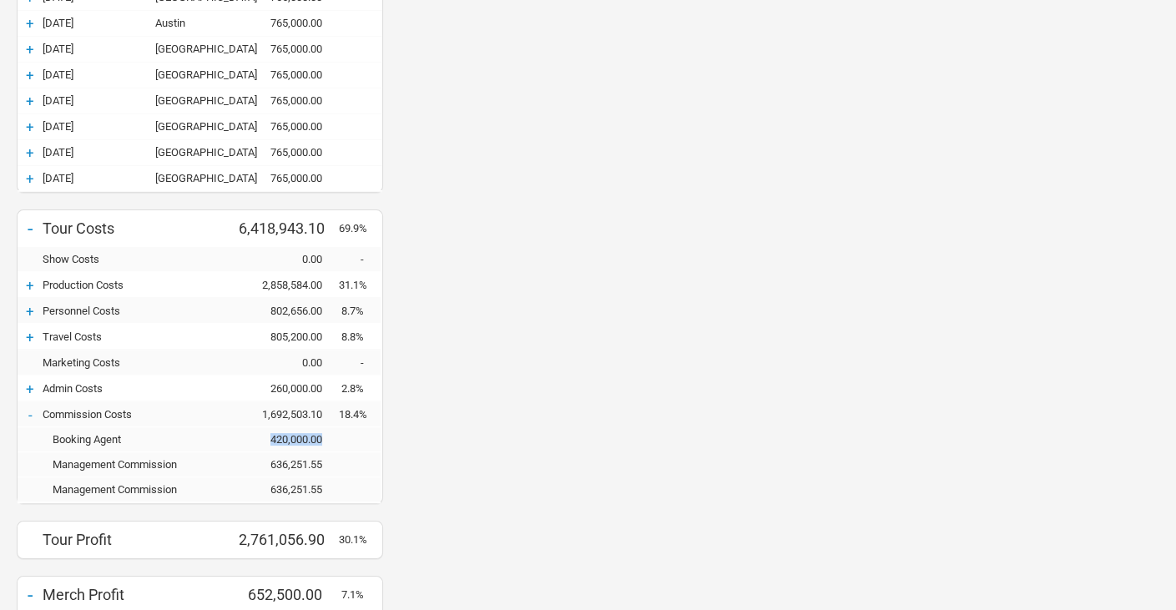
drag, startPoint x: 312, startPoint y: 433, endPoint x: 355, endPoint y: 432, distance: 42.6
click at [355, 432] on div "Booking Agent 420,000.00" at bounding box center [199, 439] width 363 height 25
drag, startPoint x: 385, startPoint y: 381, endPoint x: 339, endPoint y: 397, distance: 49.3
click at [385, 381] on div "+ Currency USD Budget - Tour Income 9,180,000.00 - 27-Oct-25 Brooklyn 765,000.0…" at bounding box center [200, 181] width 400 height 1230
drag, startPoint x: 270, startPoint y: 457, endPoint x: 340, endPoint y: 455, distance: 69.3
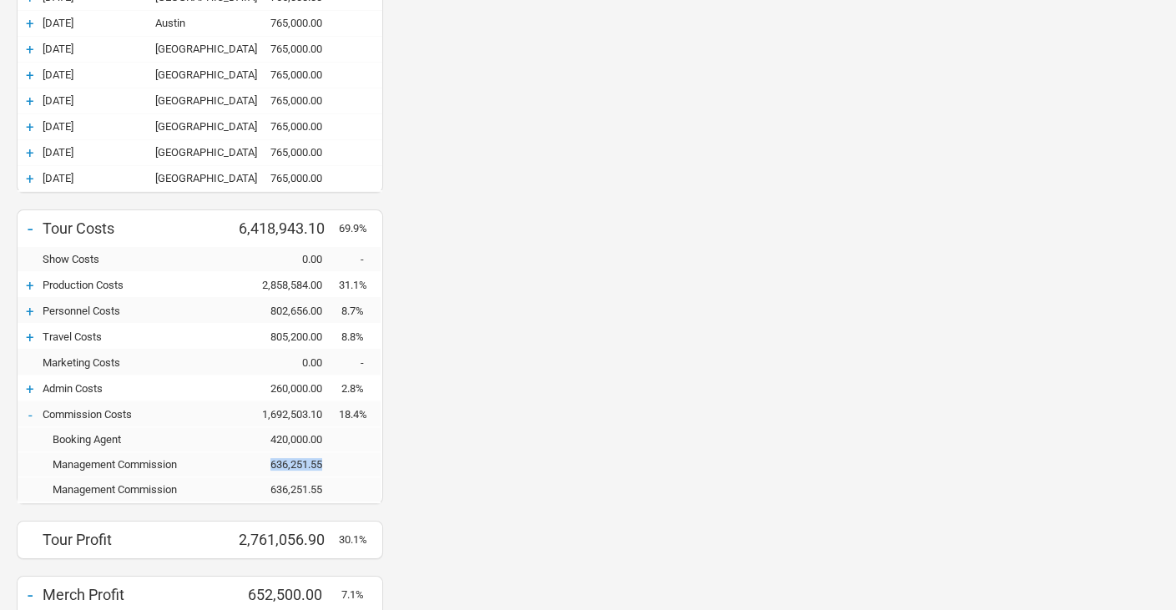
click at [338, 456] on div "Management Commission 636,251.55" at bounding box center [199, 464] width 363 height 25
copy div "636,251.55"
click at [506, 398] on div "Budget Show Profits" at bounding box center [667, 198] width 534 height 1230
click at [526, 311] on div "Budget Show Profits" at bounding box center [667, 198] width 534 height 1230
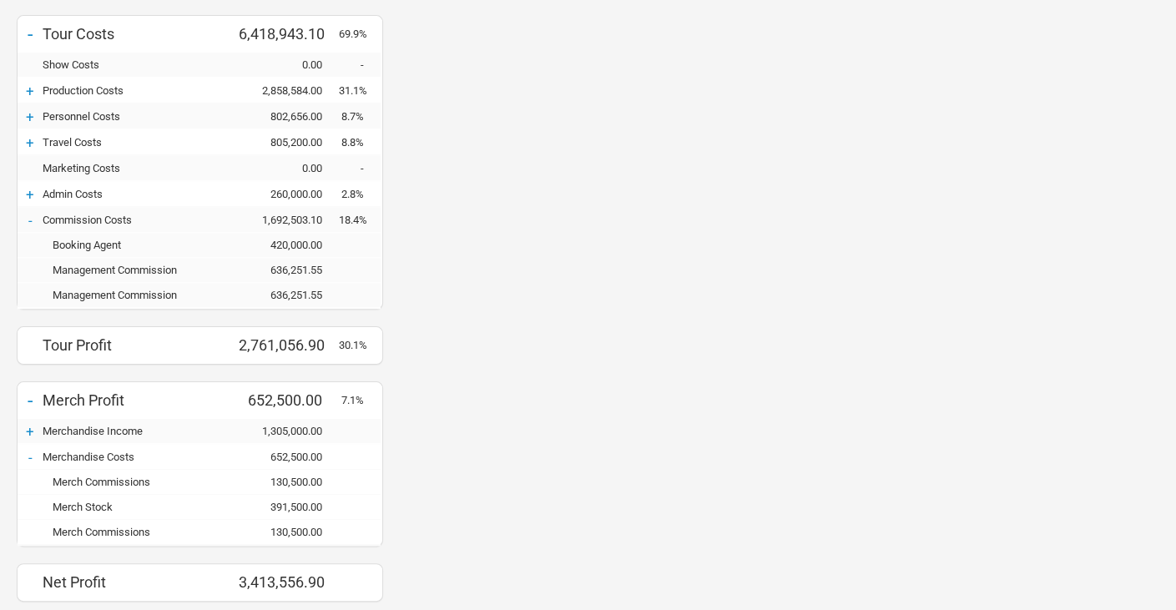
scroll to position [832, 0]
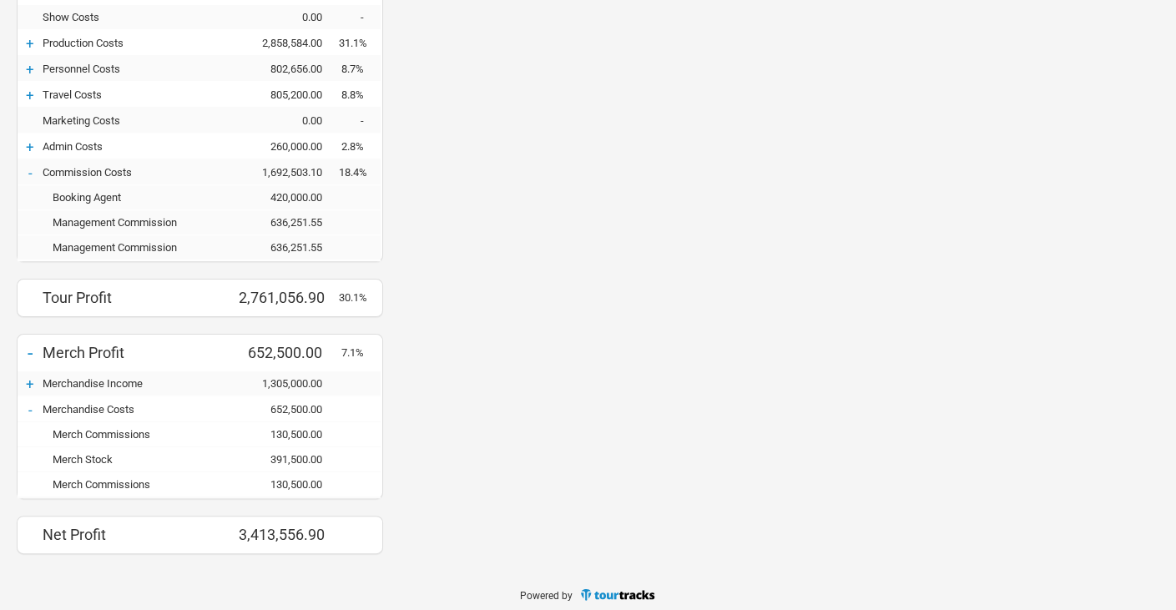
click at [33, 165] on div "-" at bounding box center [30, 172] width 25 height 17
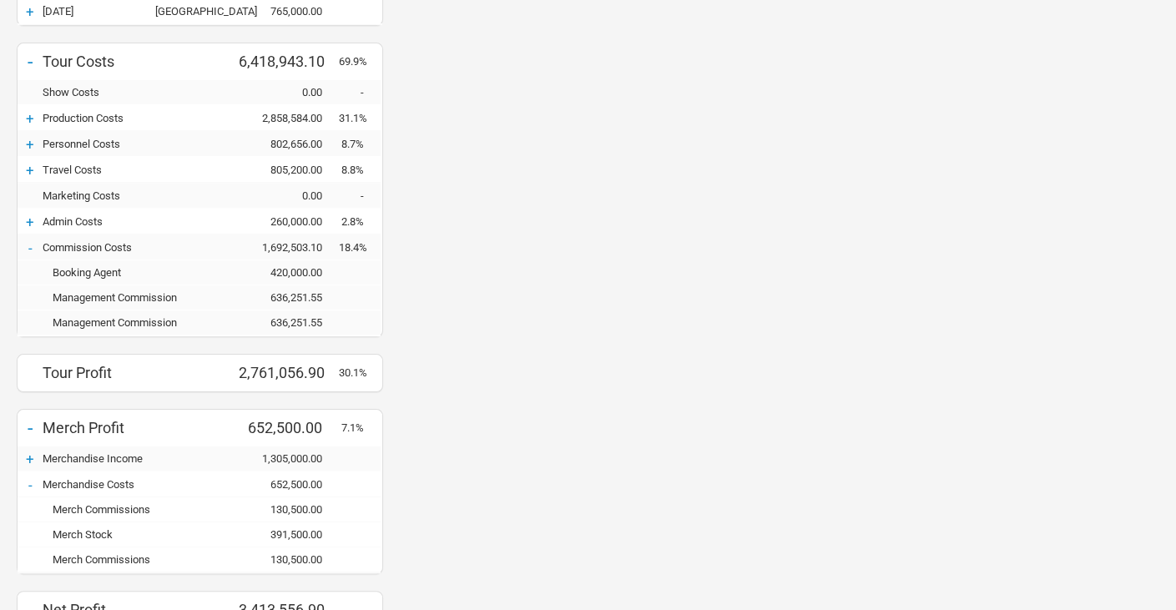
scroll to position [833215, 833828]
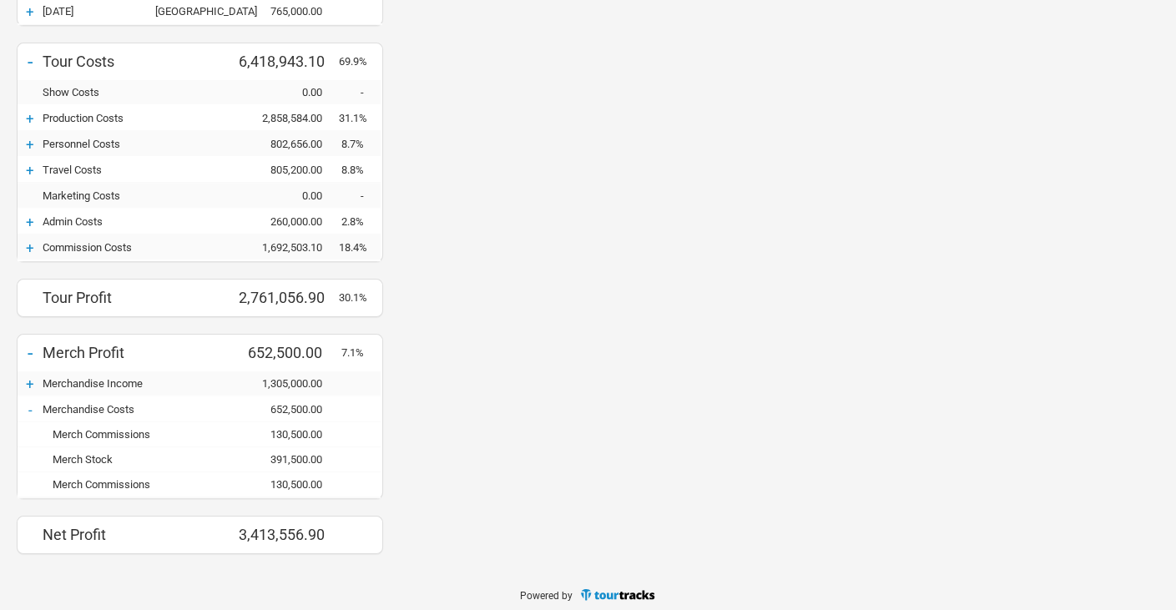
click at [27, 244] on div "+" at bounding box center [30, 247] width 25 height 17
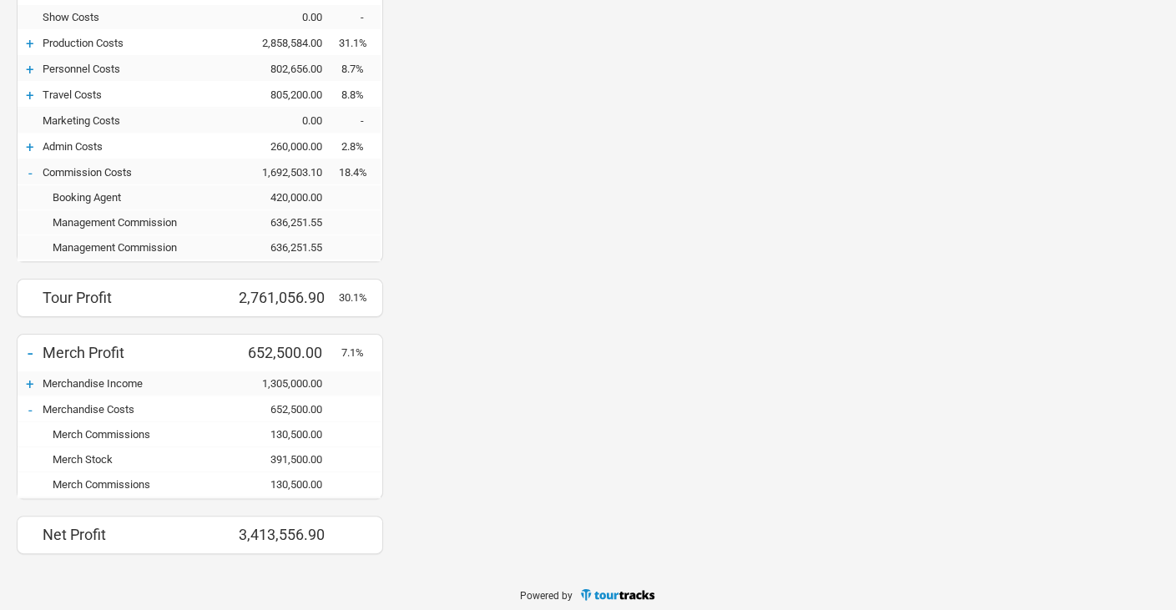
click at [33, 168] on div "-" at bounding box center [30, 172] width 25 height 17
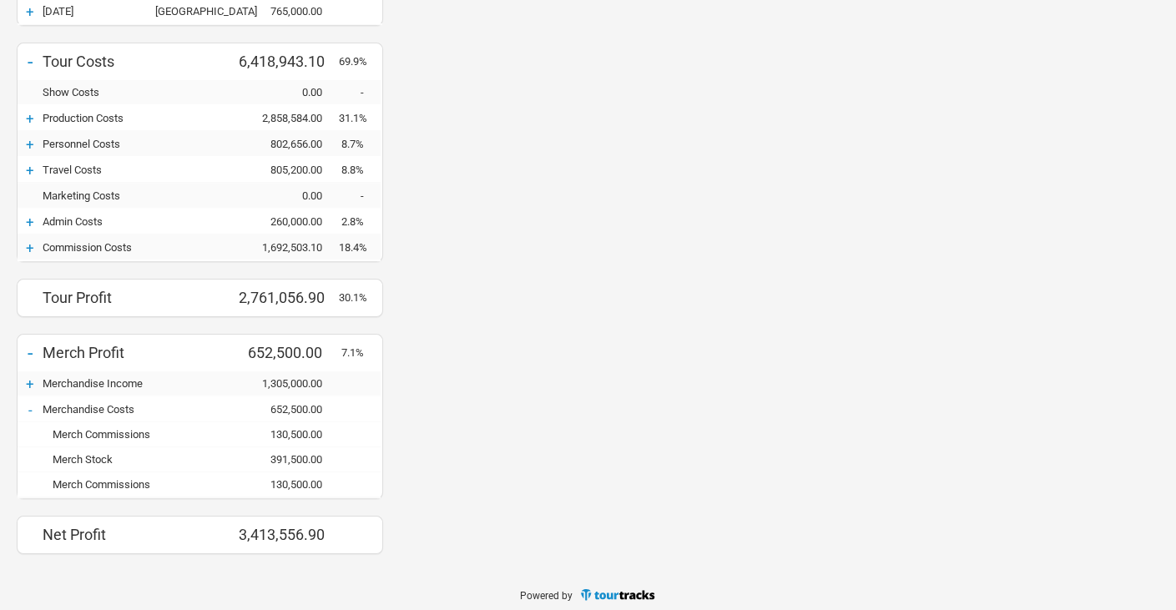
drag, startPoint x: 950, startPoint y: 294, endPoint x: 499, endPoint y: 298, distance: 451.4
drag, startPoint x: 323, startPoint y: 403, endPoint x: 502, endPoint y: 399, distance: 179.4
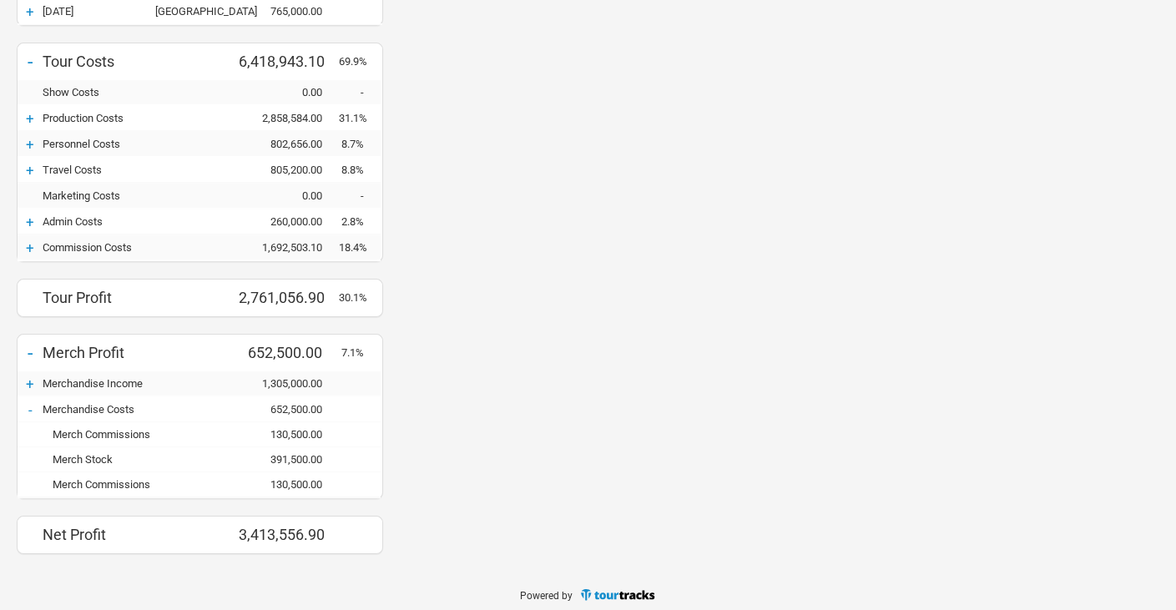
click at [30, 112] on div "+" at bounding box center [30, 118] width 25 height 17
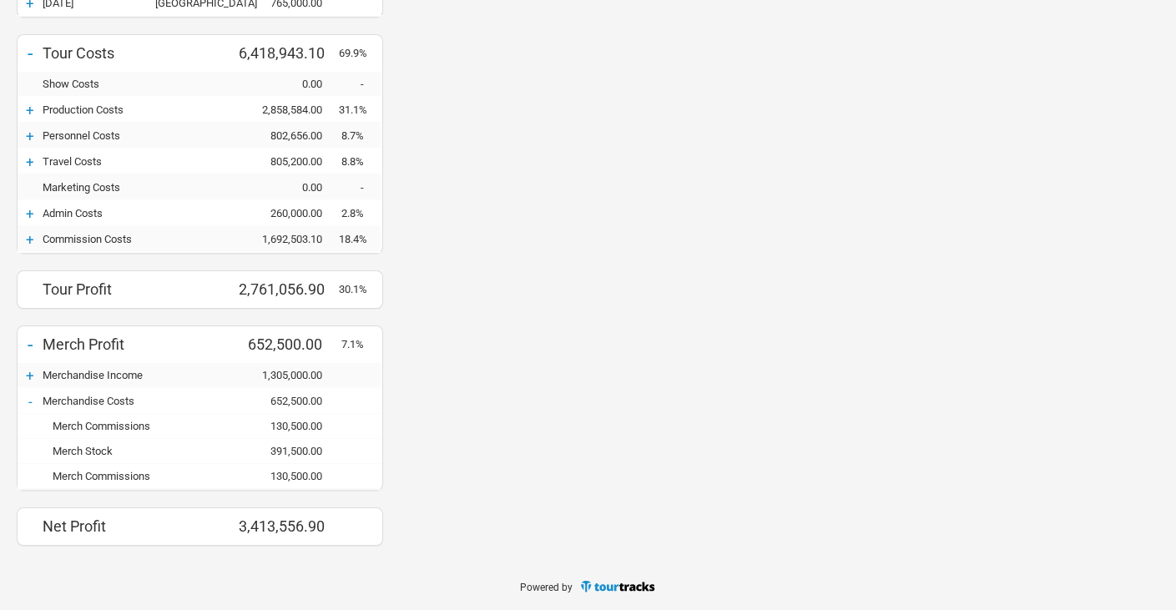
scroll to position [1471, 534]
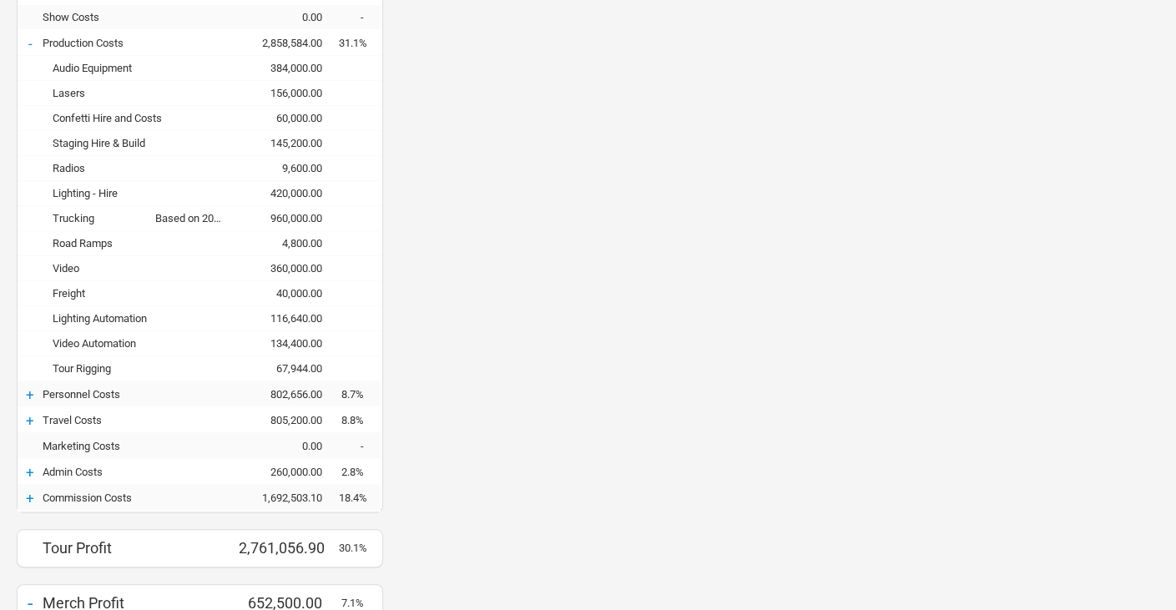
click at [28, 41] on div "-" at bounding box center [30, 43] width 25 height 17
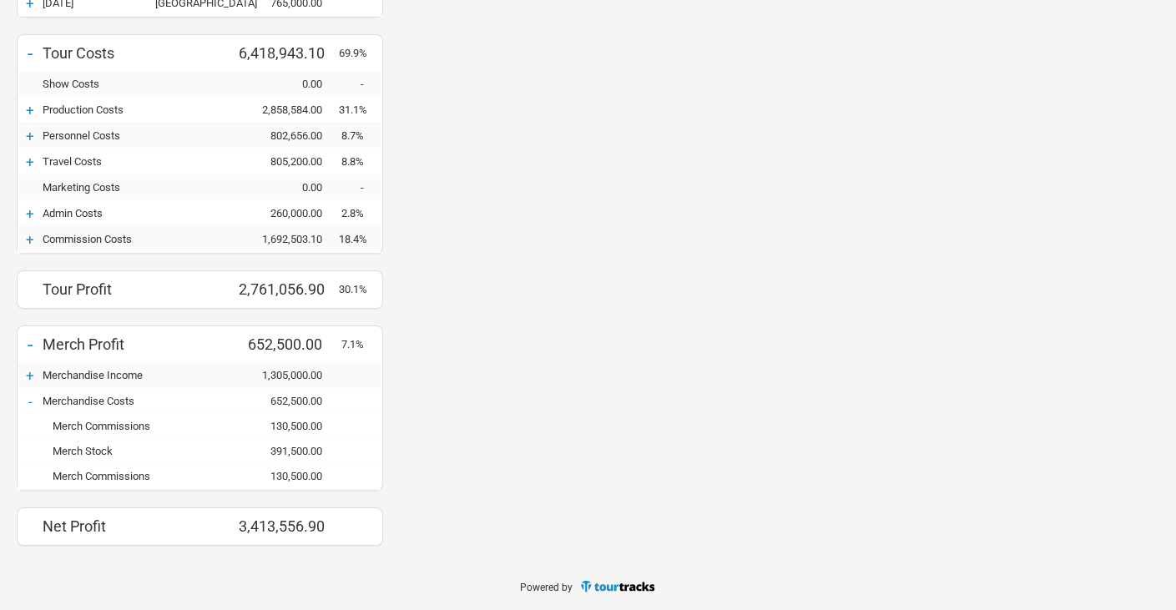
scroll to position [833215, 833828]
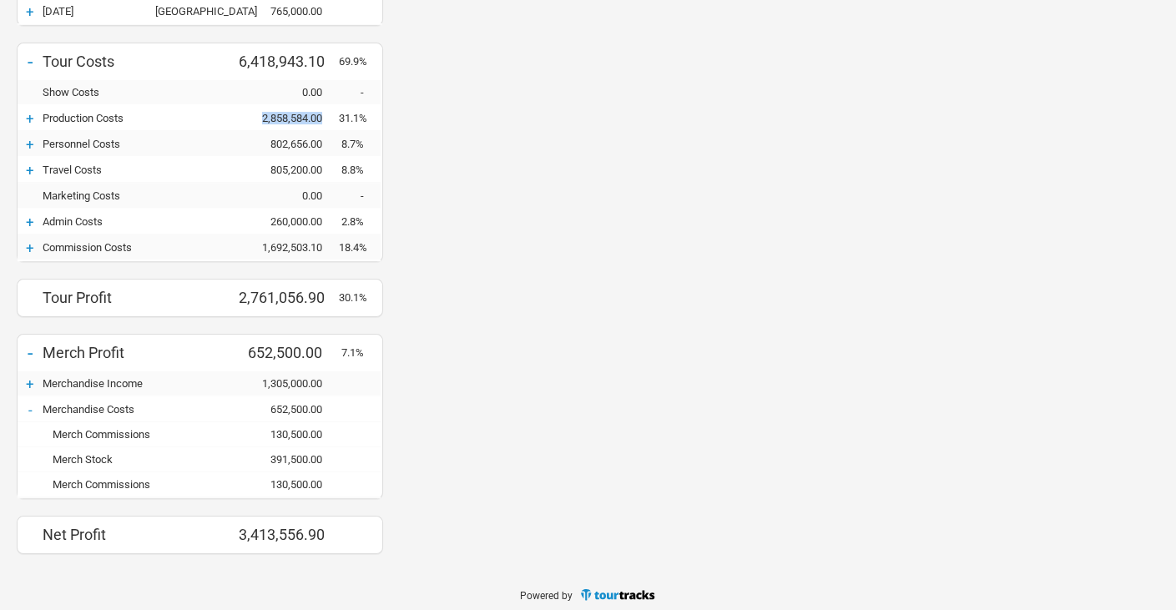
drag, startPoint x: 257, startPoint y: 113, endPoint x: 325, endPoint y: 120, distance: 68.0
click at [325, 120] on div "+ Production Costs 2,858,584.00 31.1%" at bounding box center [199, 118] width 363 height 25
click at [269, 149] on div "+ Personnel Costs 802,656.00 8.7%" at bounding box center [199, 144] width 363 height 25
drag, startPoint x: 264, startPoint y: 140, endPoint x: 326, endPoint y: 139, distance: 61.7
click at [326, 139] on div "802,656.00" at bounding box center [289, 144] width 100 height 13
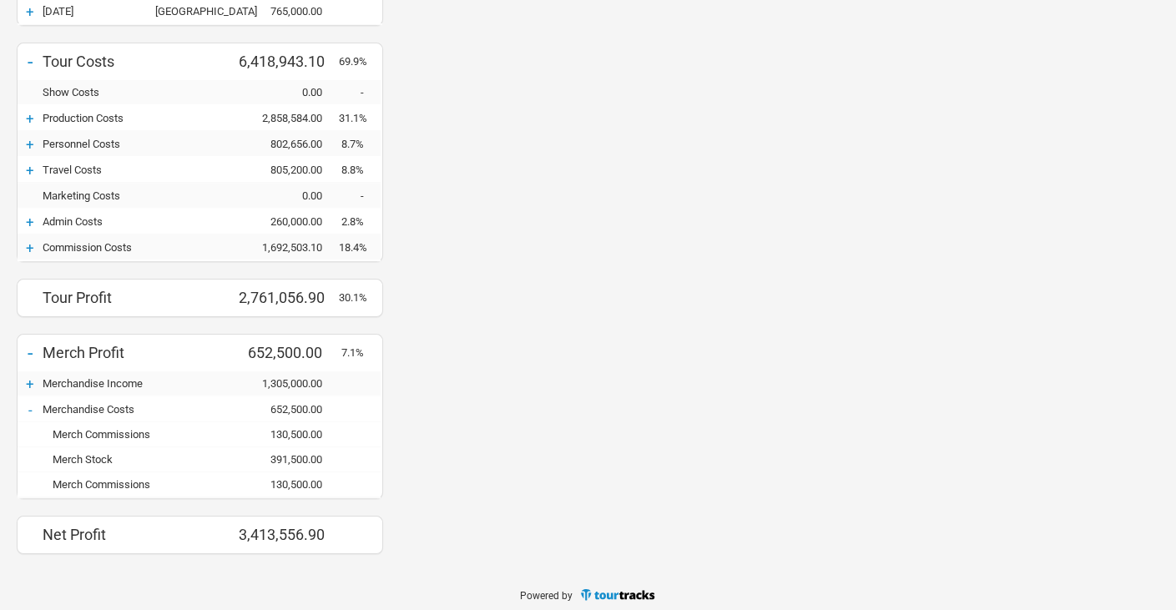
click at [33, 143] on div "+" at bounding box center [30, 144] width 25 height 17
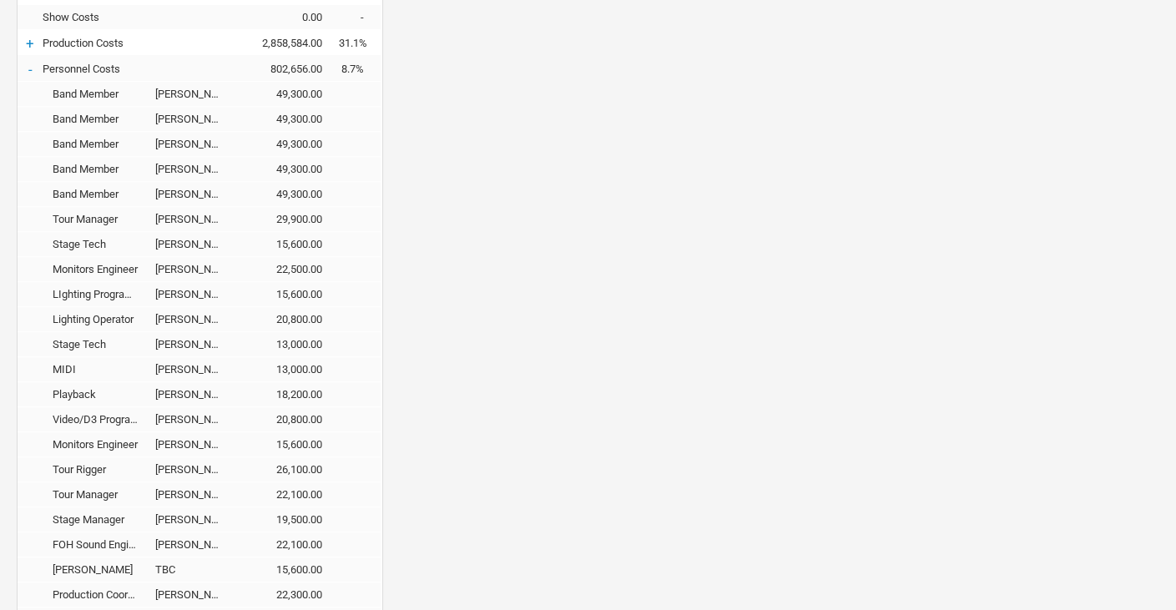
click at [28, 63] on div "-" at bounding box center [30, 69] width 25 height 17
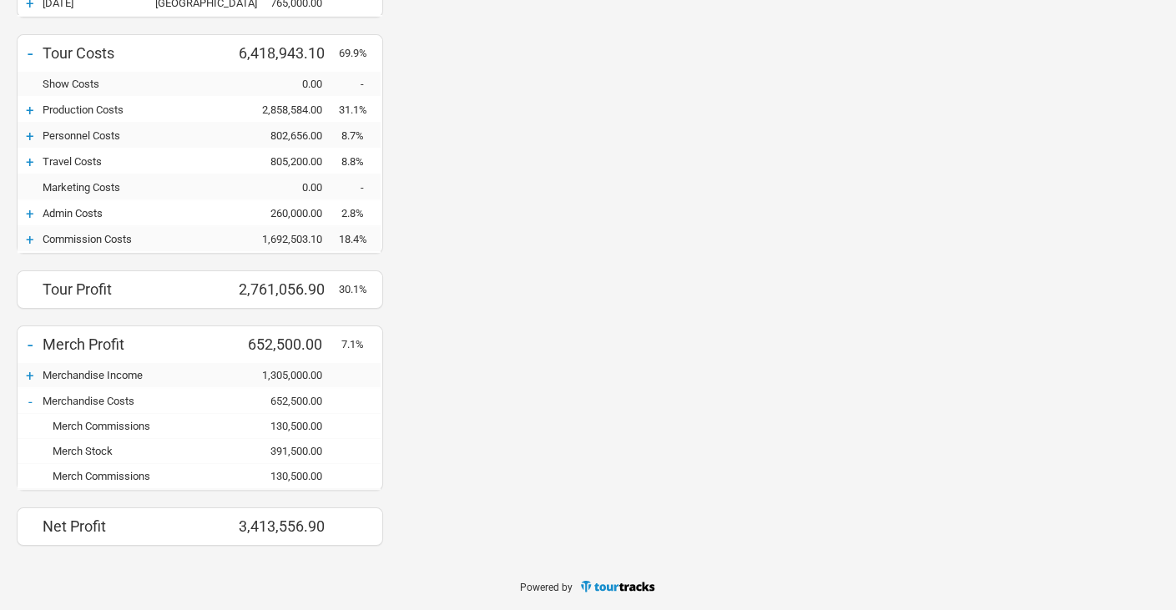
scroll to position [833215, 833828]
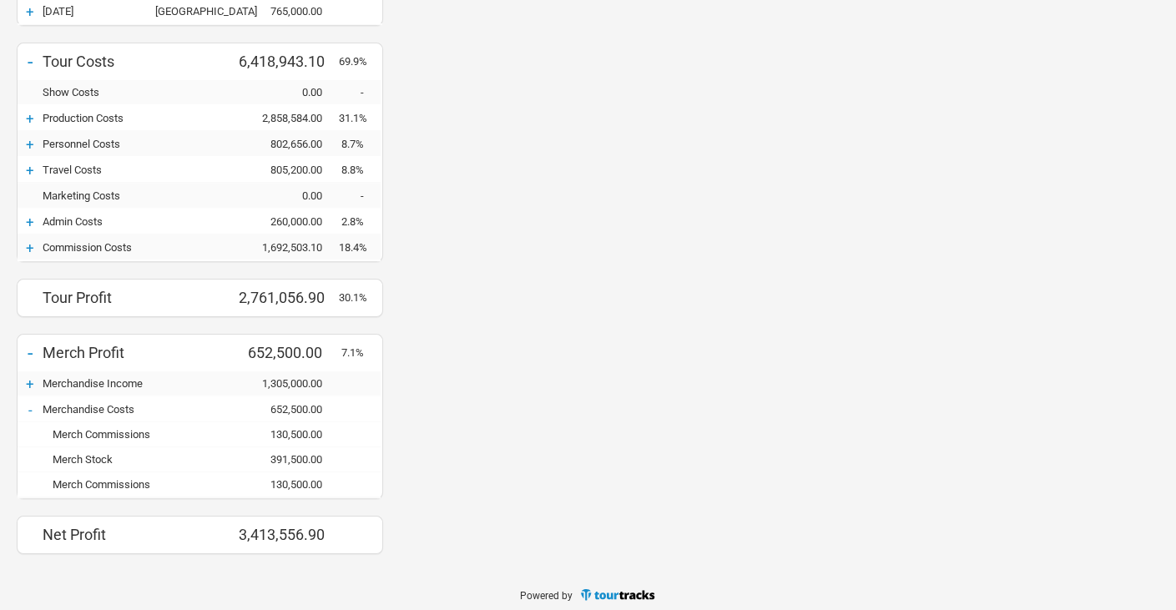
drag, startPoint x: 576, startPoint y: 237, endPoint x: 554, endPoint y: 274, distance: 42.6
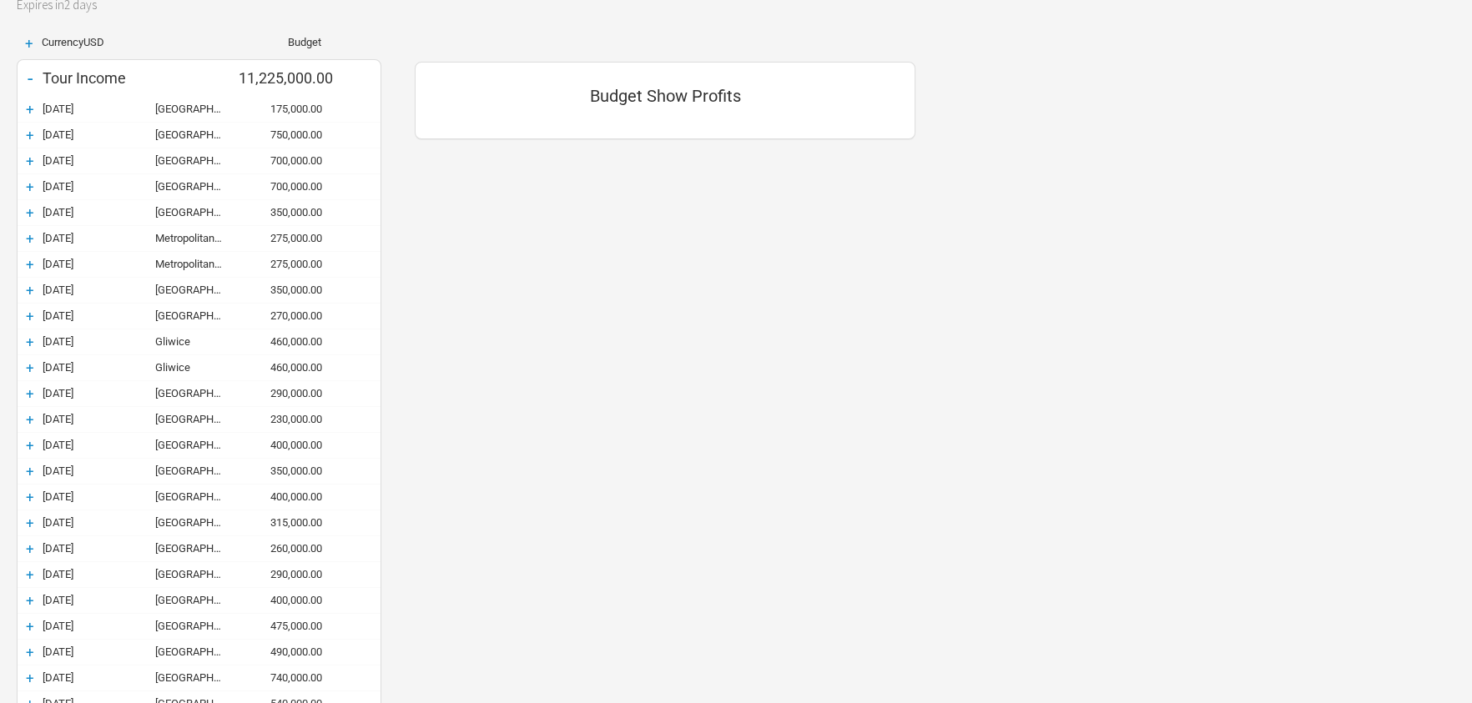
scroll to position [1182, 533]
